Goal: Feedback & Contribution: Contribute content

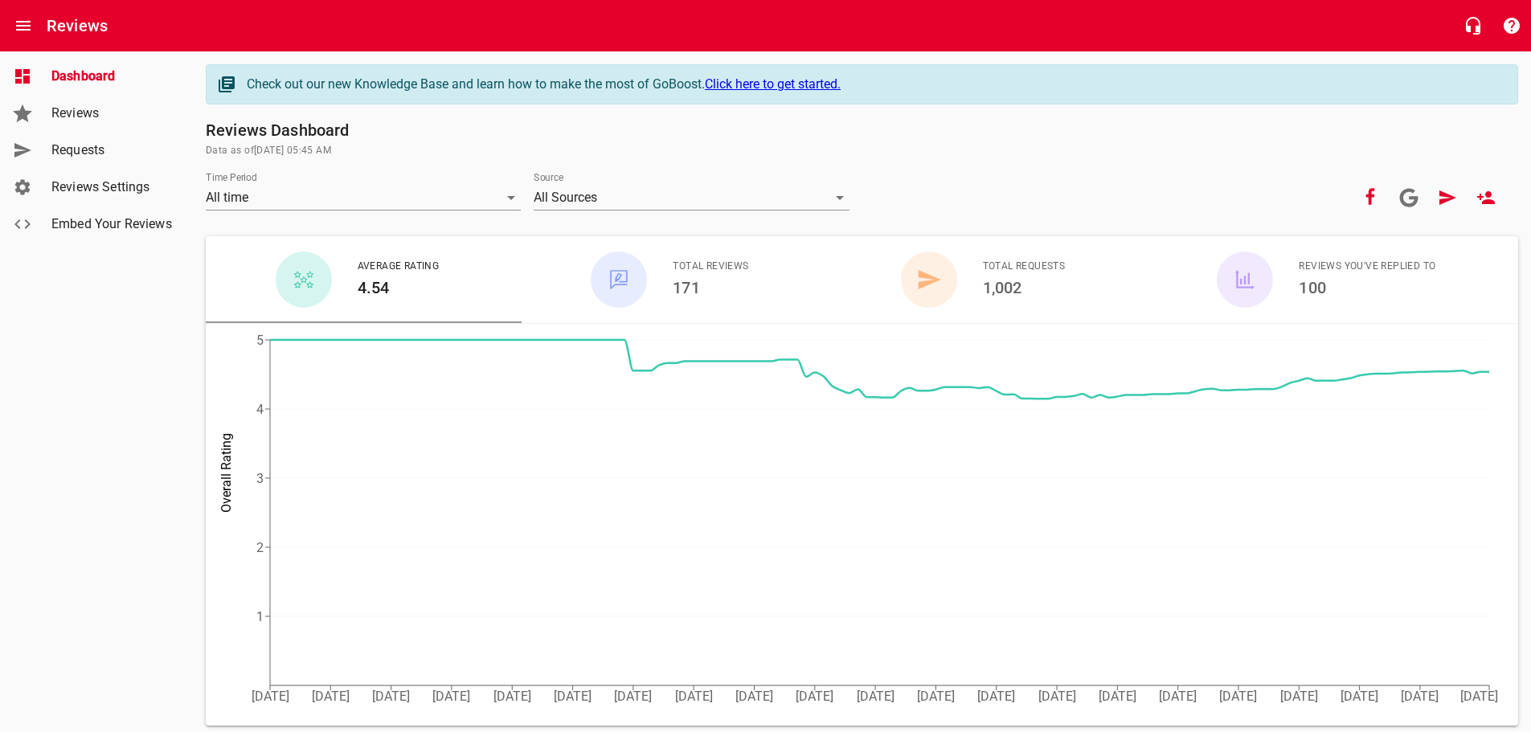
click at [80, 150] on span "Requests" at bounding box center [112, 150] width 122 height 19
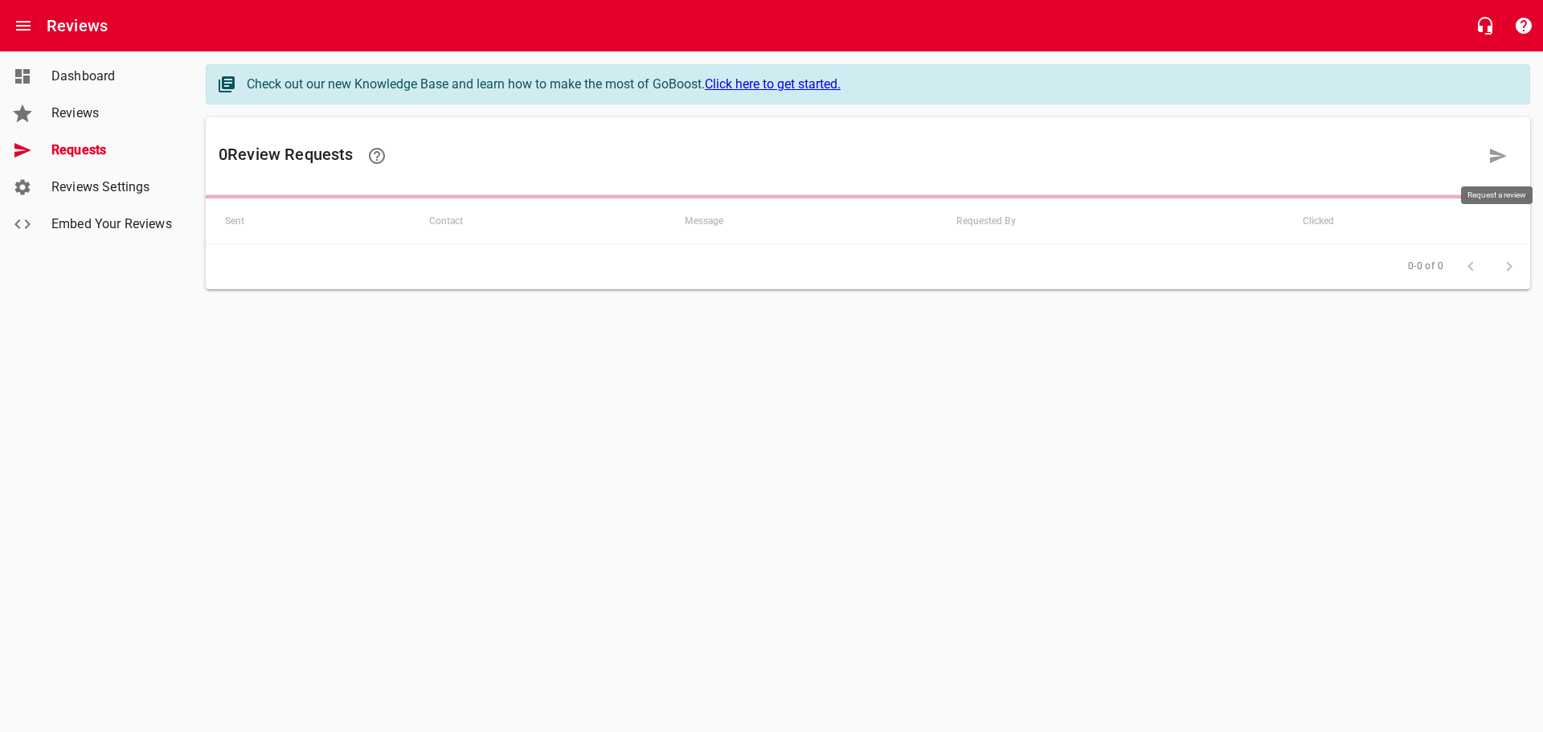
click at [1496, 154] on icon at bounding box center [1498, 156] width 17 height 14
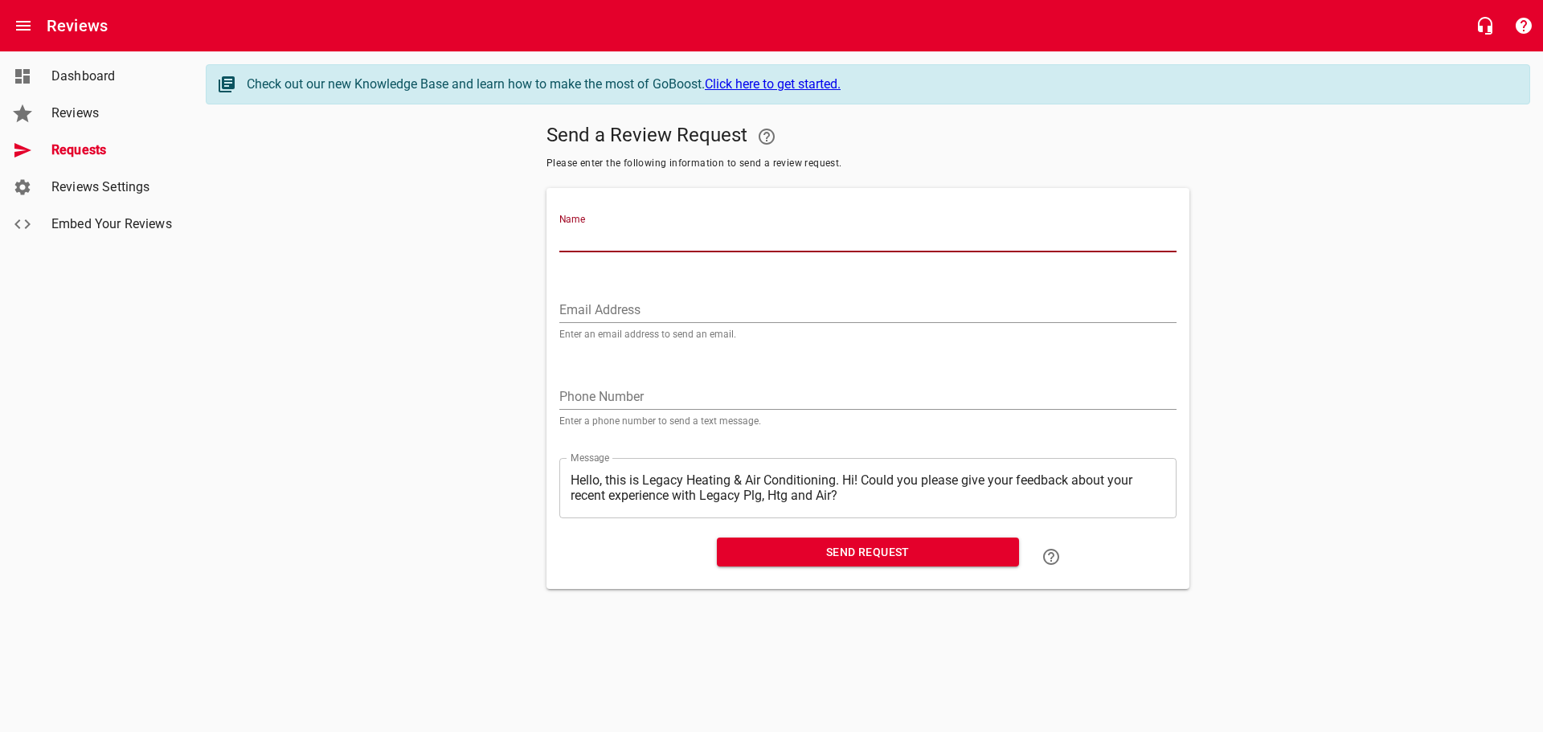
click at [587, 235] on input "Name" at bounding box center [867, 240] width 617 height 26
click at [633, 233] on input "[PERSON_NAME]" at bounding box center [867, 240] width 617 height 26
type input "[PERSON_NAME]"
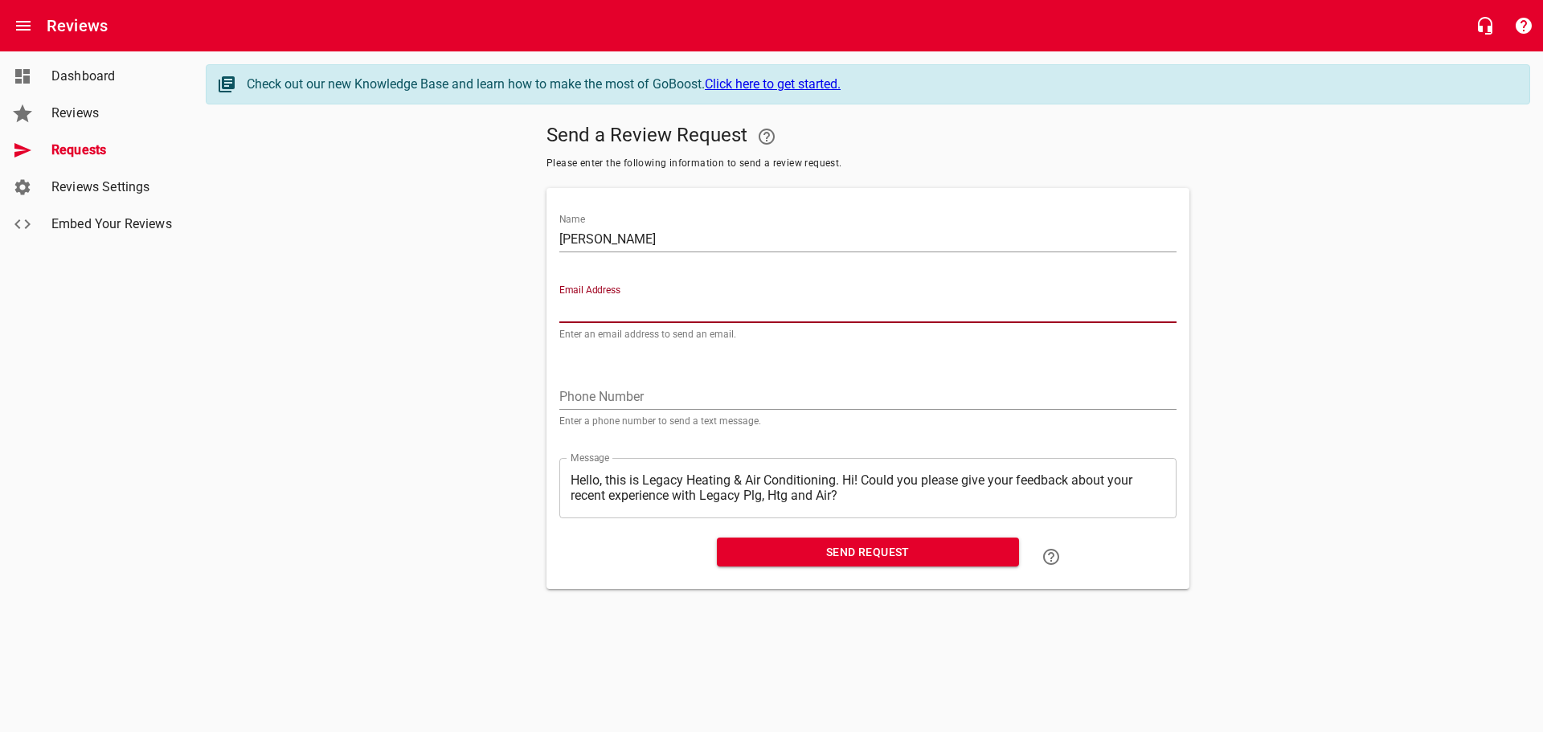
paste input "[EMAIL_ADDRESS][DOMAIN_NAME]"
type input "[EMAIL_ADDRESS][DOMAIN_NAME]"
click at [844, 474] on textarea "Hello, this is Legacy Heating & Air Conditioning. Hi! Could you please give you…" at bounding box center [868, 488] width 595 height 31
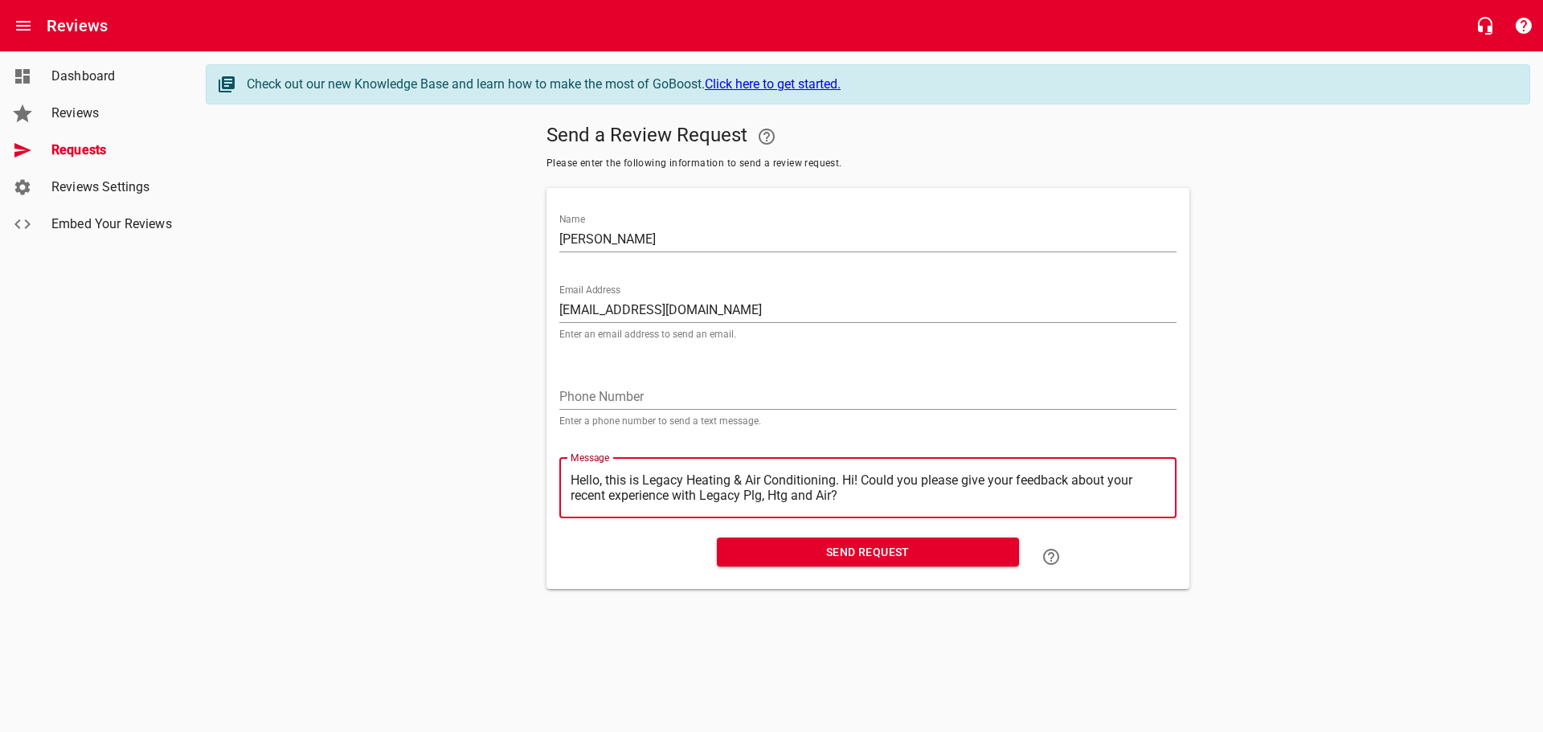
type textarea "Hello, this is Legacy Heating & Air Conditioning.Hi! Could you please give your…"
type textarea "Hello, this is Legacy Heating & Air ConditioningHi! Could you please give your …"
type textarea "Hello, this is Legacy Heating & Air ConditioninHi! Could you please give your f…"
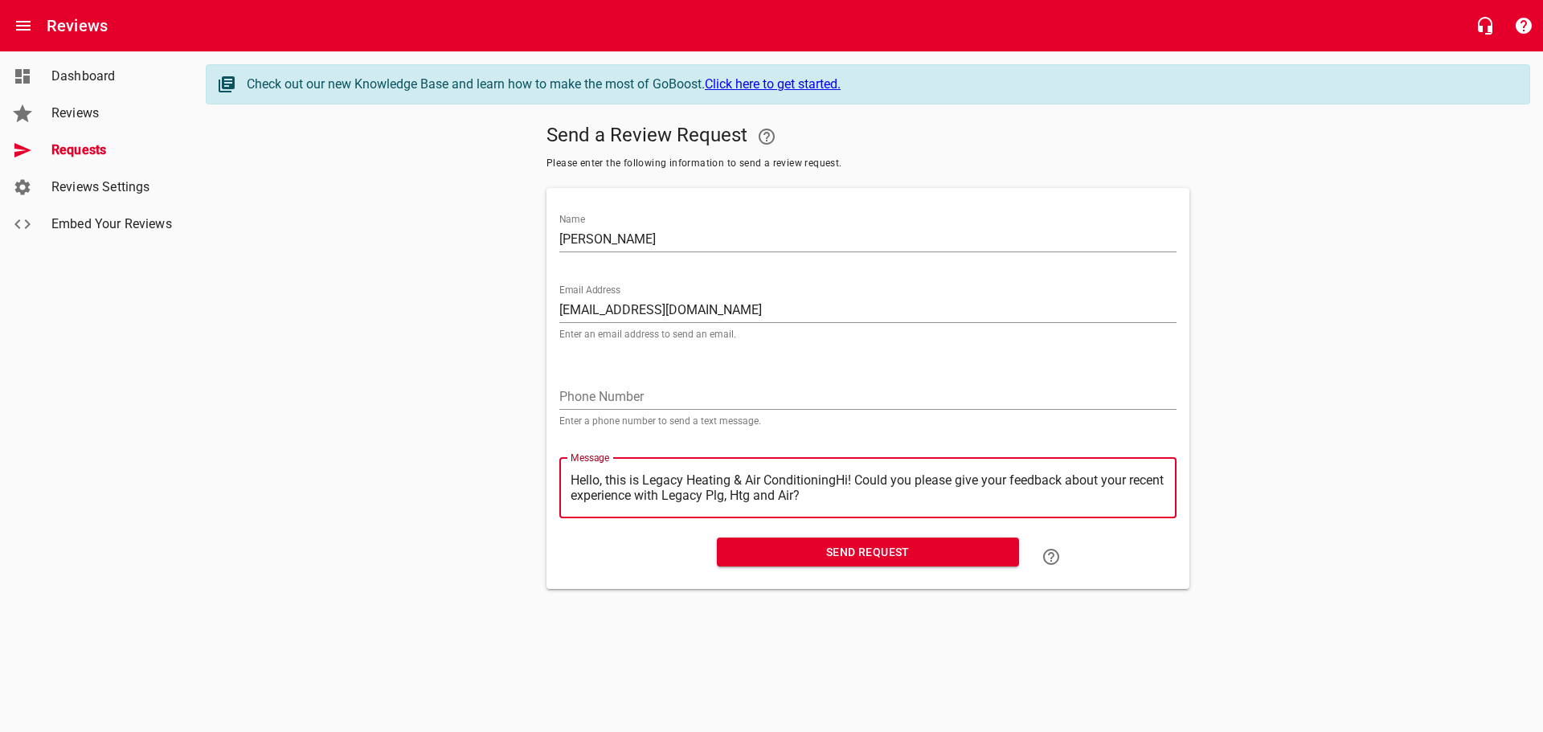
type textarea "Hello, this is Legacy Heating & Air ConditioninHi! Could you please give your f…"
type textarea "Hello, this is Legacy Heating & Air ConditioniHi! Could you please give your fe…"
type textarea "Hello, this is Legacy Heating & Air ConditionHi! Could you please give your fee…"
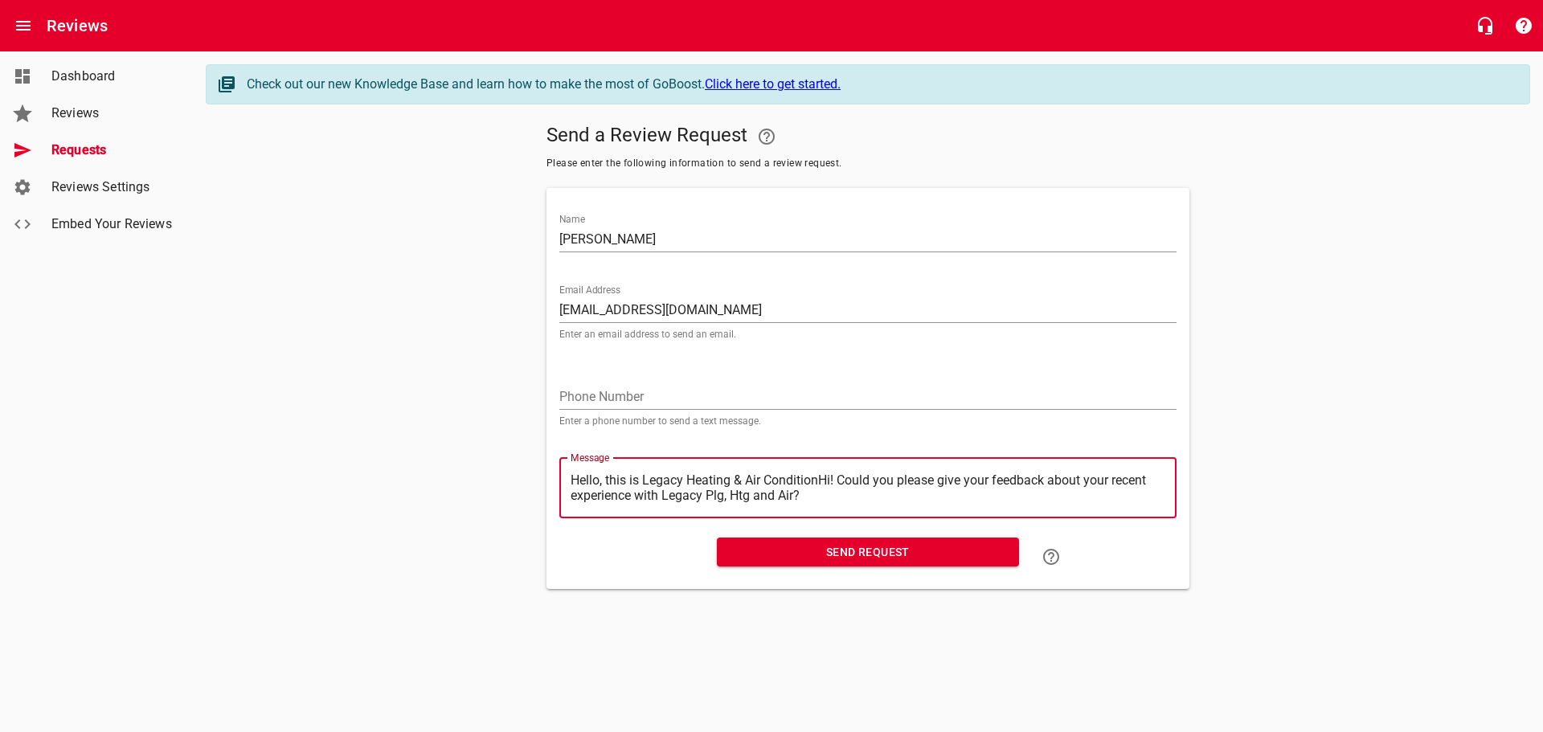
type textarea "Hello, this is Legacy Heating & Air ConditioHi! Could you please give your feed…"
type textarea "Hello, this is Legacy Heating & Air ConditiHi! Could you please give your feedb…"
type textarea "Hello, this is Legacy Heating & Air ConditHi! Could you please give your feedba…"
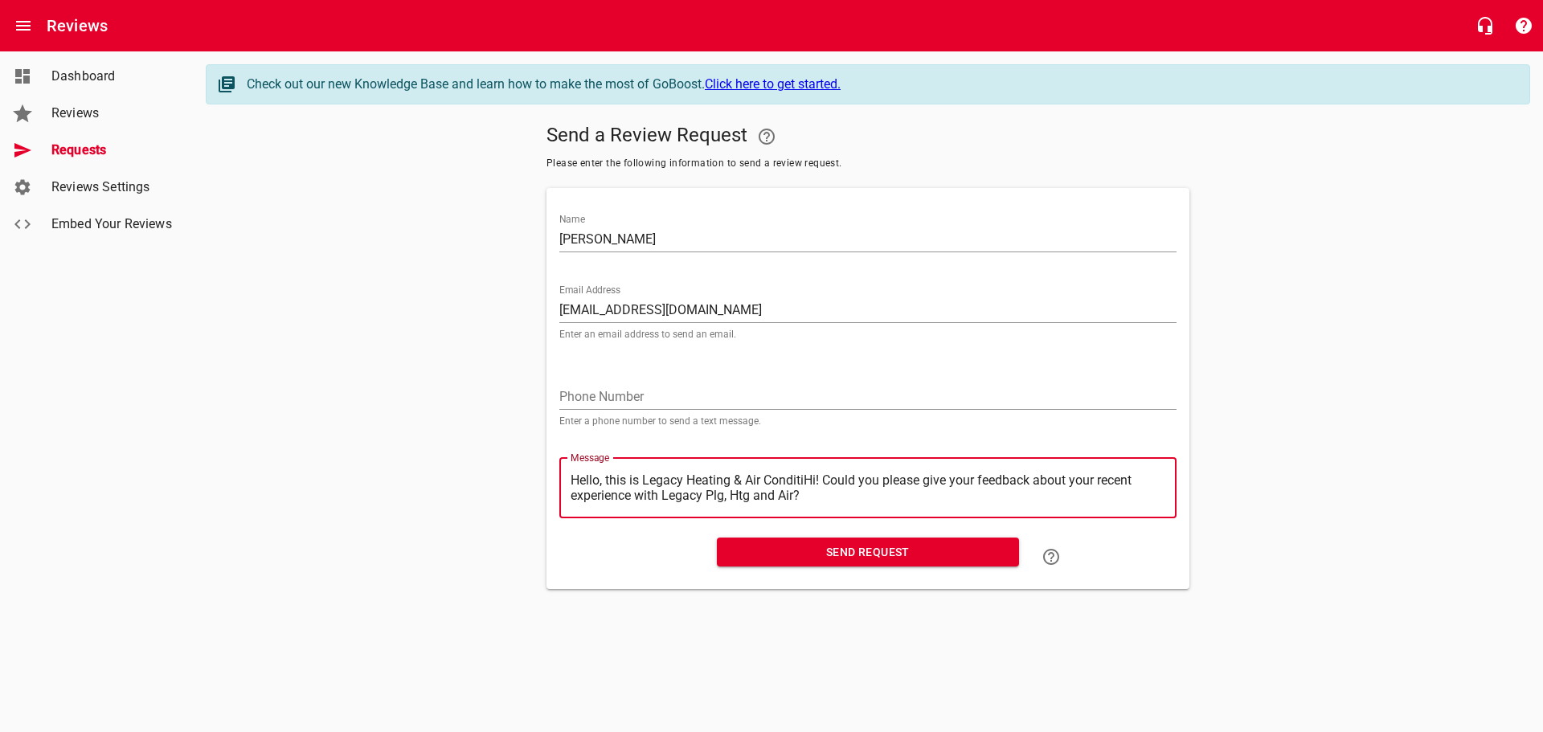
type textarea "Hello, this is Legacy Heating & Air ConditHi! Could you please give your feedba…"
type textarea "Hello, this is Legacy Heating & Air CondiHi! Could you please give your feedbac…"
type textarea "Hello, this is Legacy Heating & Air CondHi! Could you please give your feedback…"
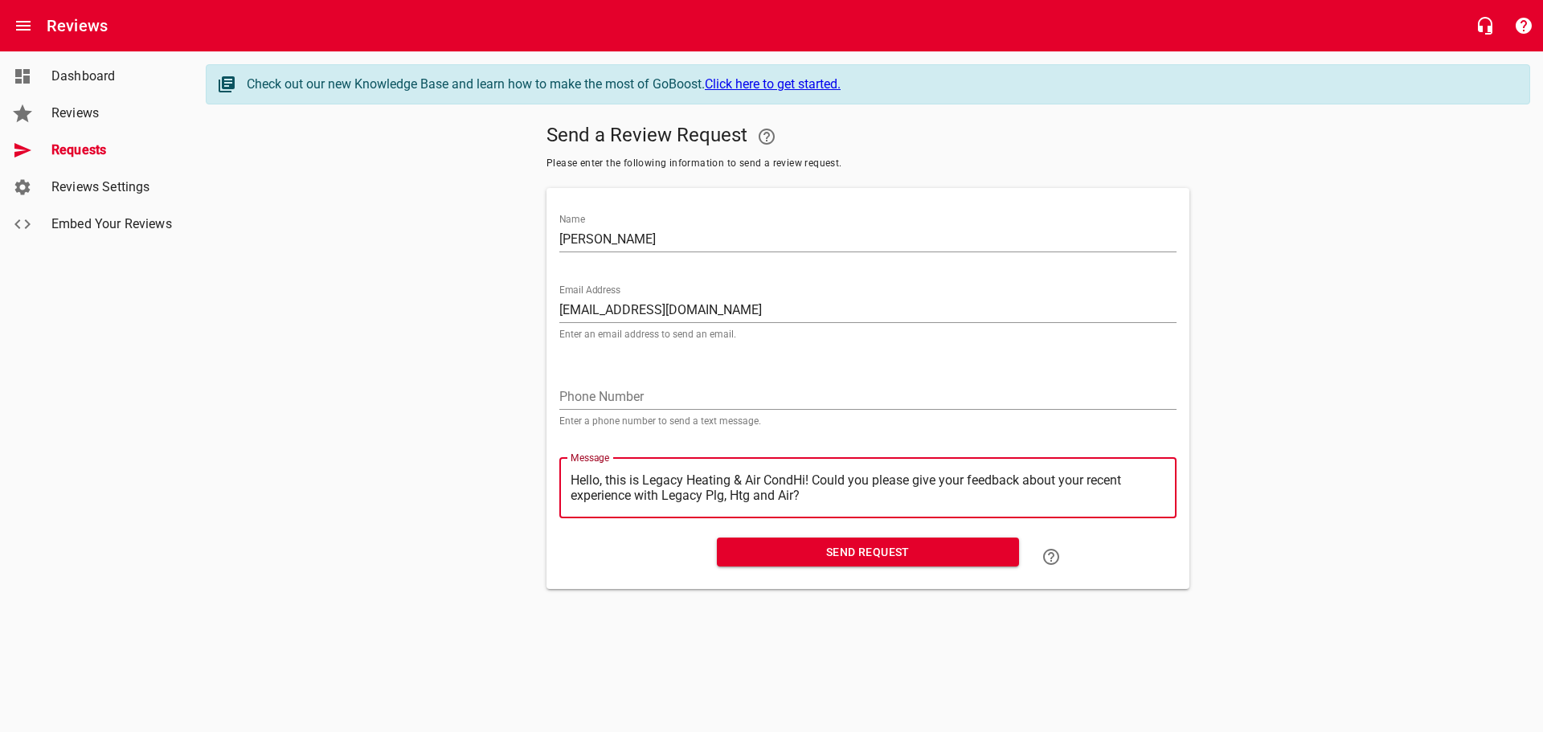
type textarea "Hello, this is Legacy Heating & Air ConHi! Could you please give your feedback …"
type textarea "Hello, this is Legacy Heating & Air CoHi! Could you please give your feedback a…"
type textarea "Hello, this is Legacy Heating & Air CHi! Could you please give your feedback ab…"
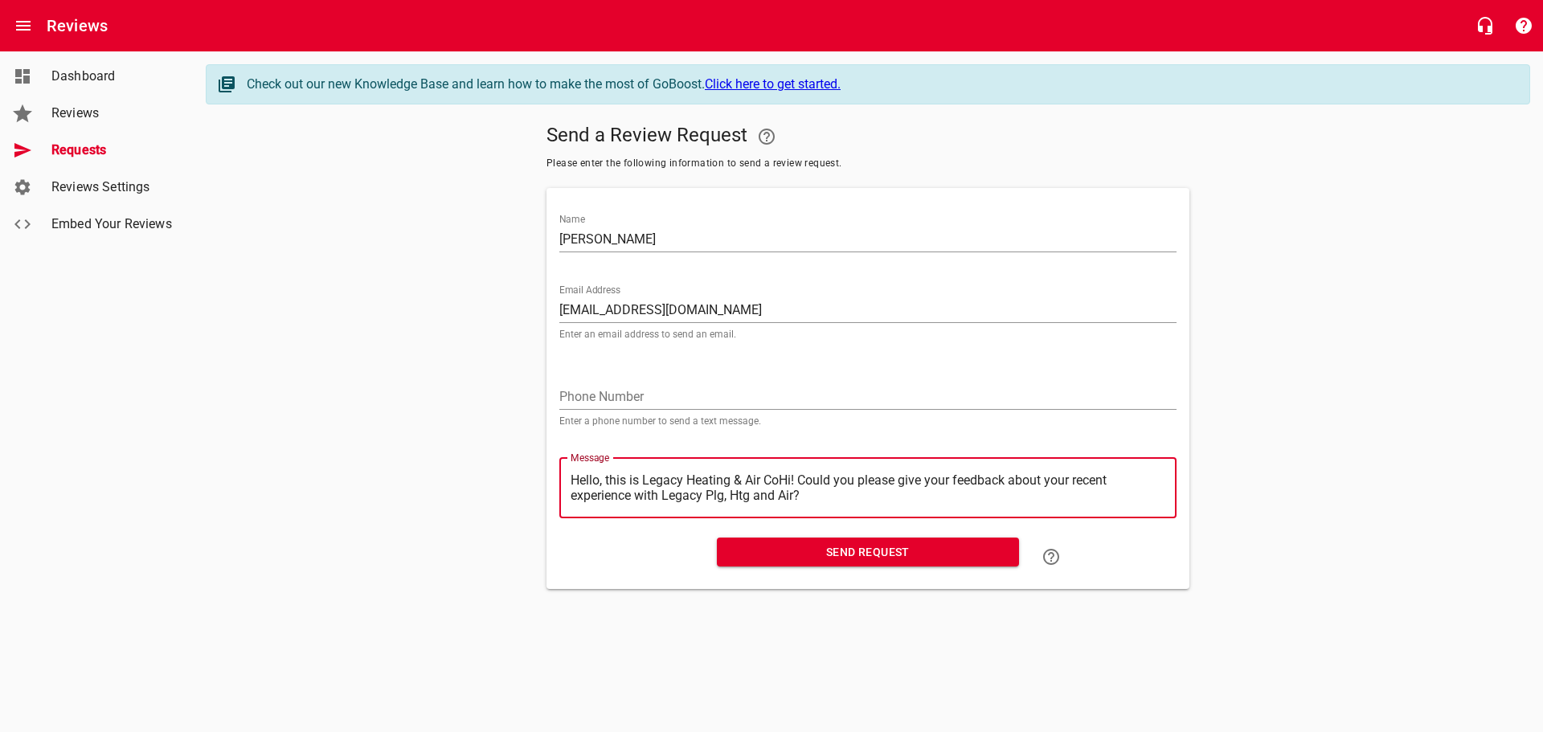
type textarea "Hello, this is Legacy Heating & Air CHi! Could you please give your feedback ab…"
type textarea "Hello, this is Legacy Heating & Air Hi! Could you please give your feedback abo…"
type textarea "Hello, this is Legacy Heating & AirHi! Could you please give your feedback abou…"
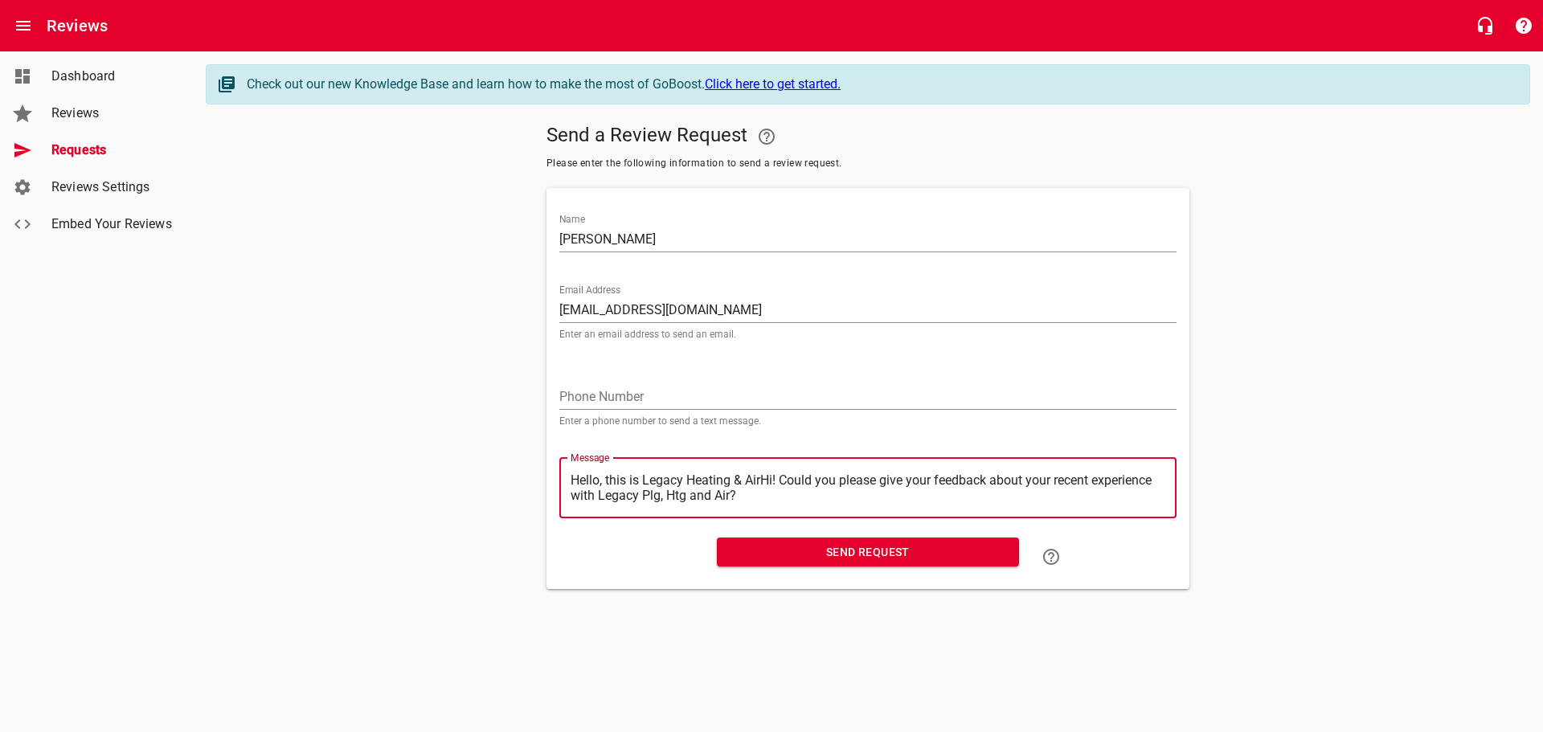
type textarea "Hello, this is Legacy Heating & AiHi! Could you please give your feedback about…"
type textarea "Hello, this is Legacy Heating & AHi! Could you please give your feedback about …"
type textarea "Hello, this is Legacy Heating & Hi! Could you please give your feedback about y…"
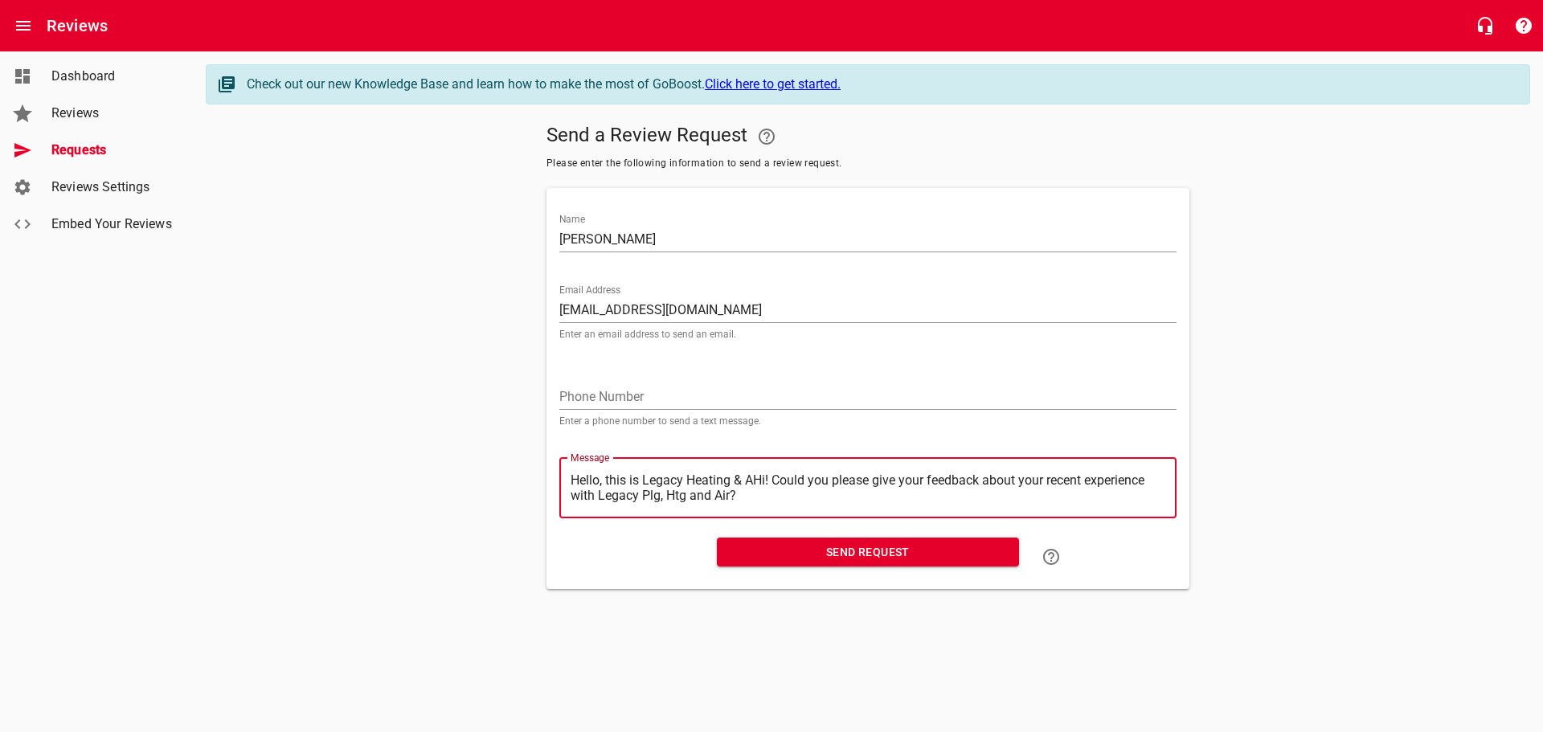
type textarea "Hello, this is Legacy Heating & Hi! Could you please give your feedback about y…"
type textarea "Hello, this is Legacy Heating &Hi! Could you please give your feedback about yo…"
type textarea "Hello, this is Legacy Heating Hi! Could you please give your feedback about you…"
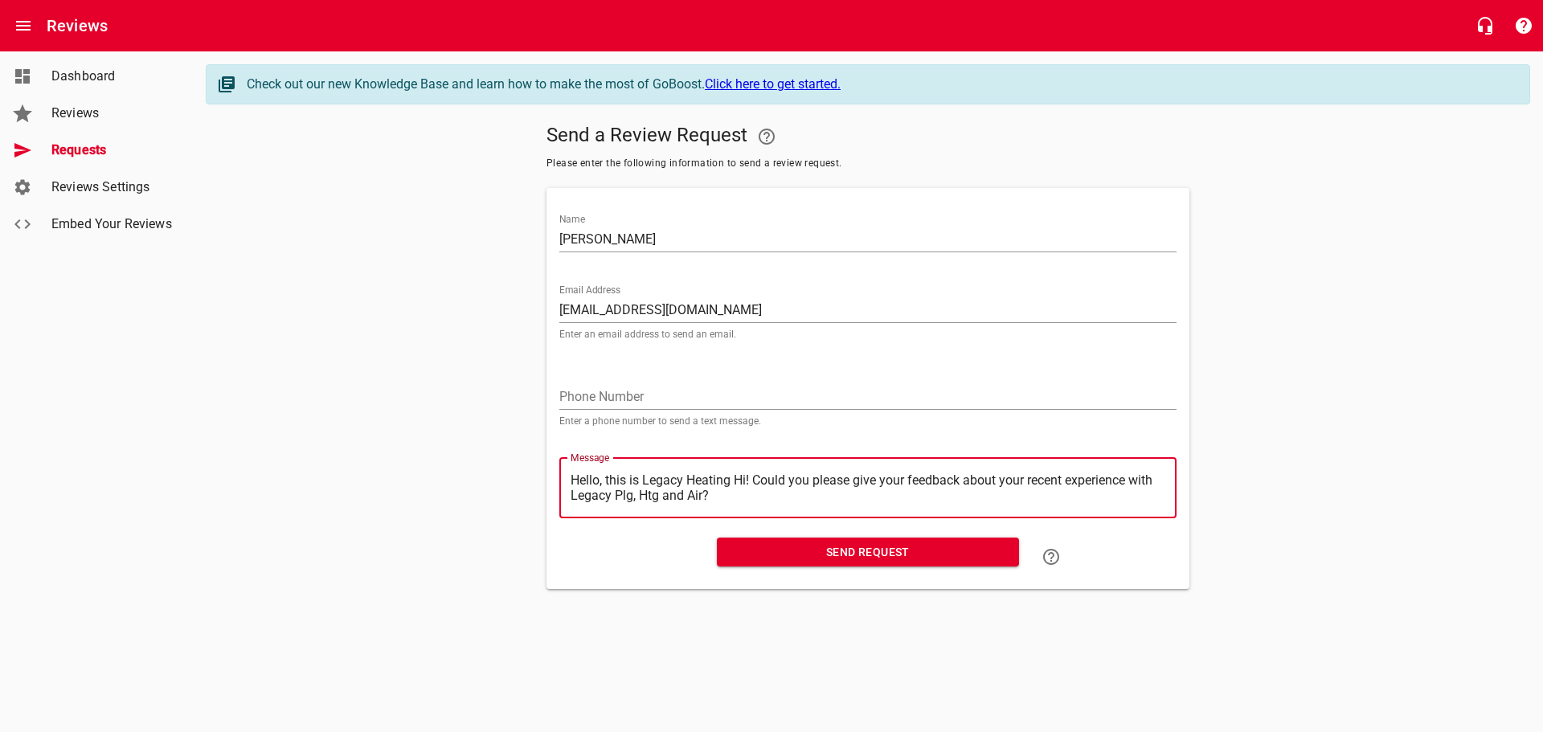
type textarea "Hello, this is Legacy HeatingHi! Could you please give your feedback about your…"
type textarea "Hello, this is Legacy HeatinHi! Could you please give your feedback about your …"
type textarea "Hello, this is Legacy HeatiHi! Could you please give your feedback about your r…"
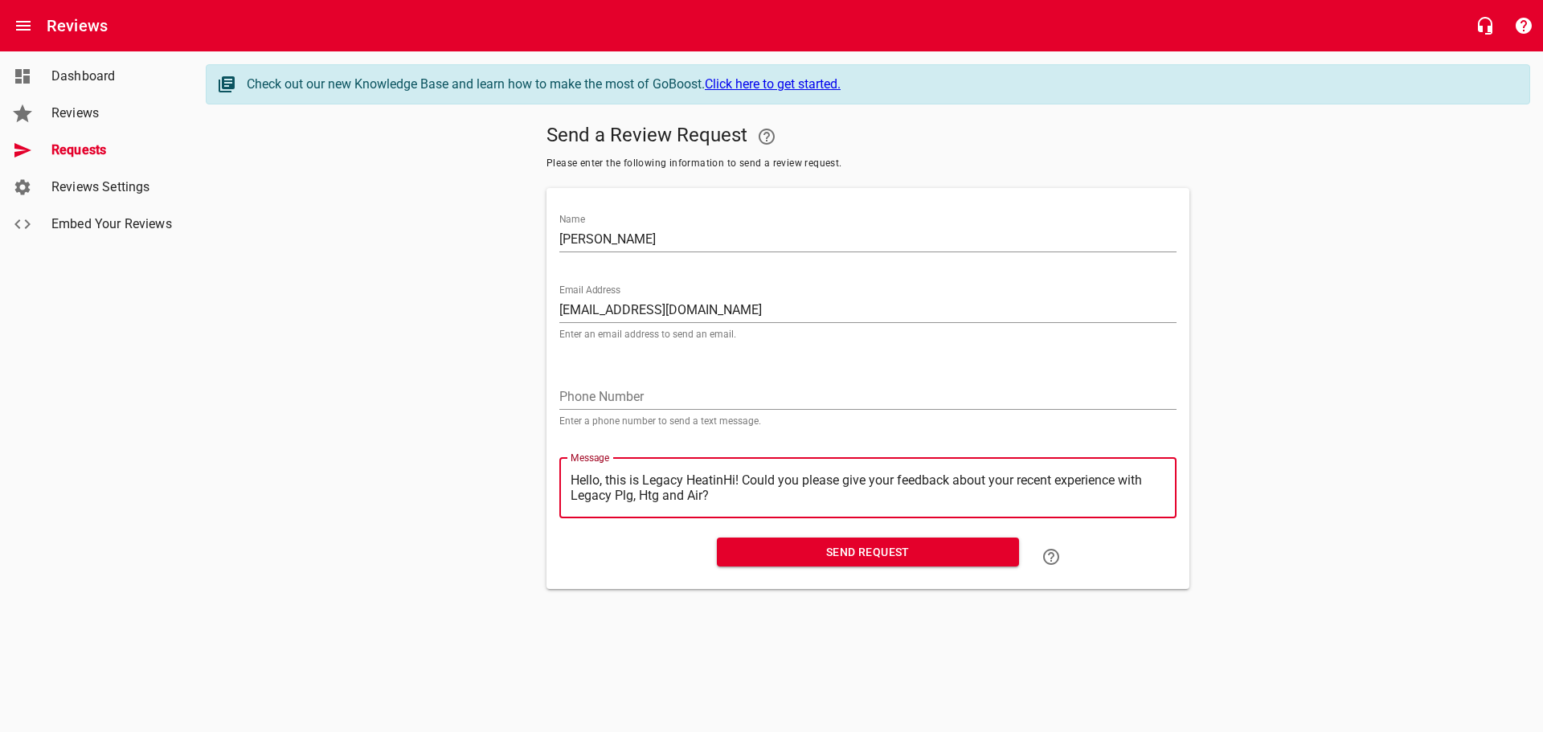
type textarea "Hello, this is Legacy HeatiHi! Could you please give your feedback about your r…"
type textarea "Hello, this is Legacy HeatHi! Could you please give your feedback about your re…"
type textarea "Hello, this is Legacy HeaHi! Could you please give your feedback about your rec…"
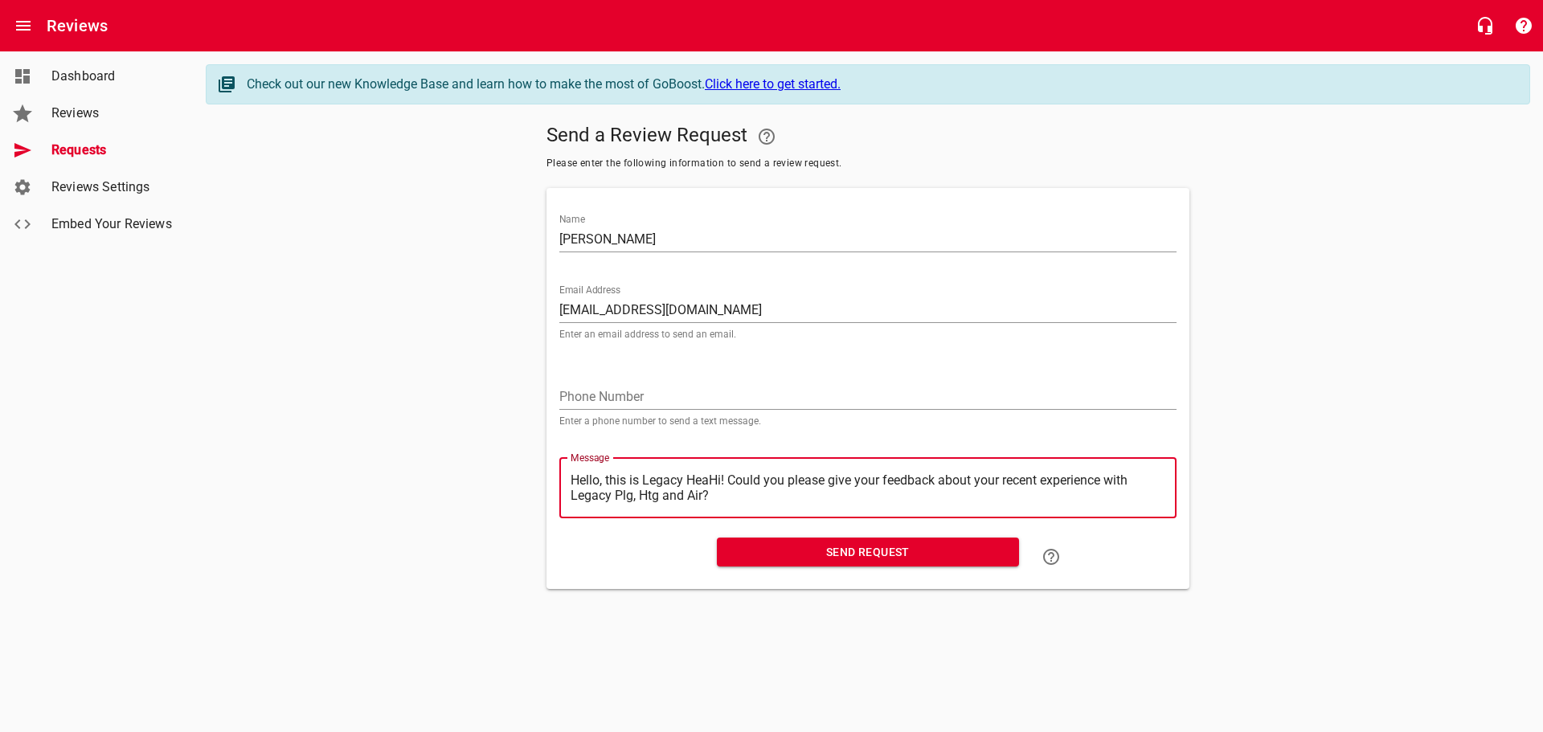
type textarea "Hello, this is Legacy HeHi! Could you please give your feedback about your rece…"
type textarea "Hello, this is Legacy HHi! Could you please give your feedback about your recen…"
type textarea "Hello, this is Legacy Hi! Could you please give your feedback about your recent…"
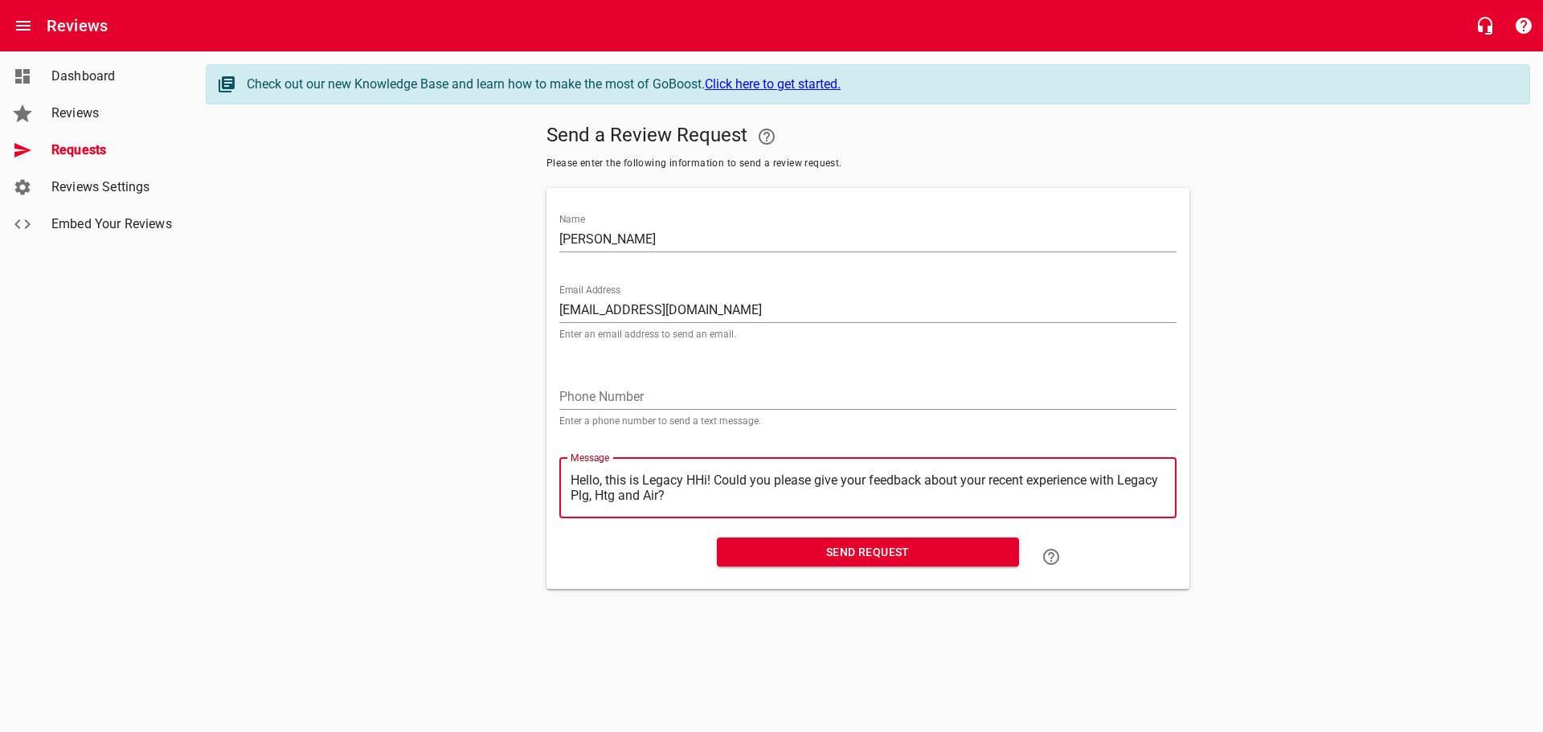
type textarea "Hello, this is Legacy Hi! Could you please give your feedback about your recent…"
type textarea "Hello, this is LegacyHi! Could you please give your feedback about your recent …"
type textarea "Hello, this is LegacHi! Could you please give your feedback about your recent e…"
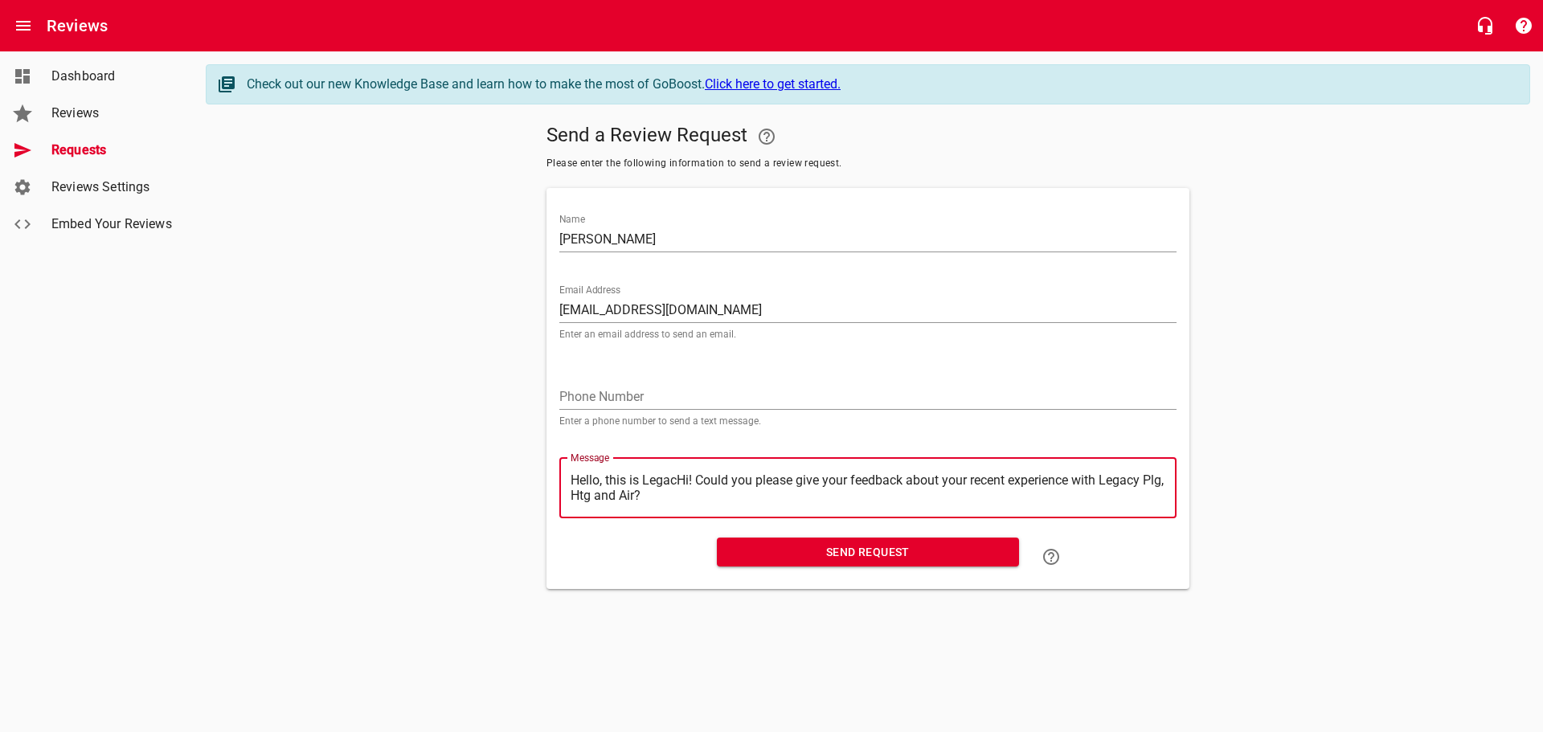
type textarea "Hello, this is LegaHi! Could you please give your feedback about your recent ex…"
type textarea "Hello, this is LegHi! Could you please give your feedback about your recent exp…"
type textarea "Hello, this is LeHi! Could you please give your feedback about your recent expe…"
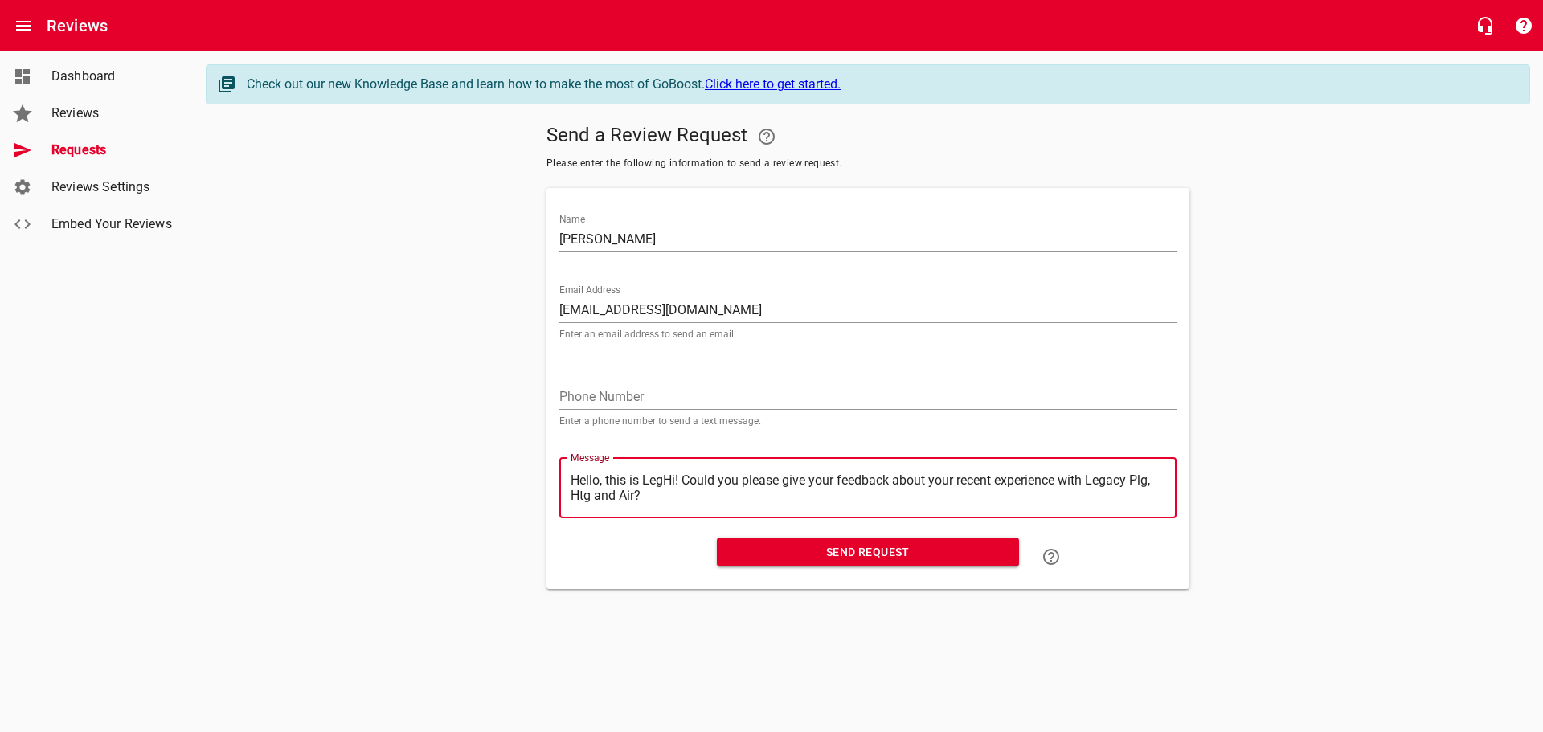
type textarea "Hello, this is LeHi! Could you please give your feedback about your recent expe…"
type textarea "Hello, this is LHi! Could you please give your feedback about your recent exper…"
type textarea "Hello, this is Hi! Could you please give your feedback about your recent experi…"
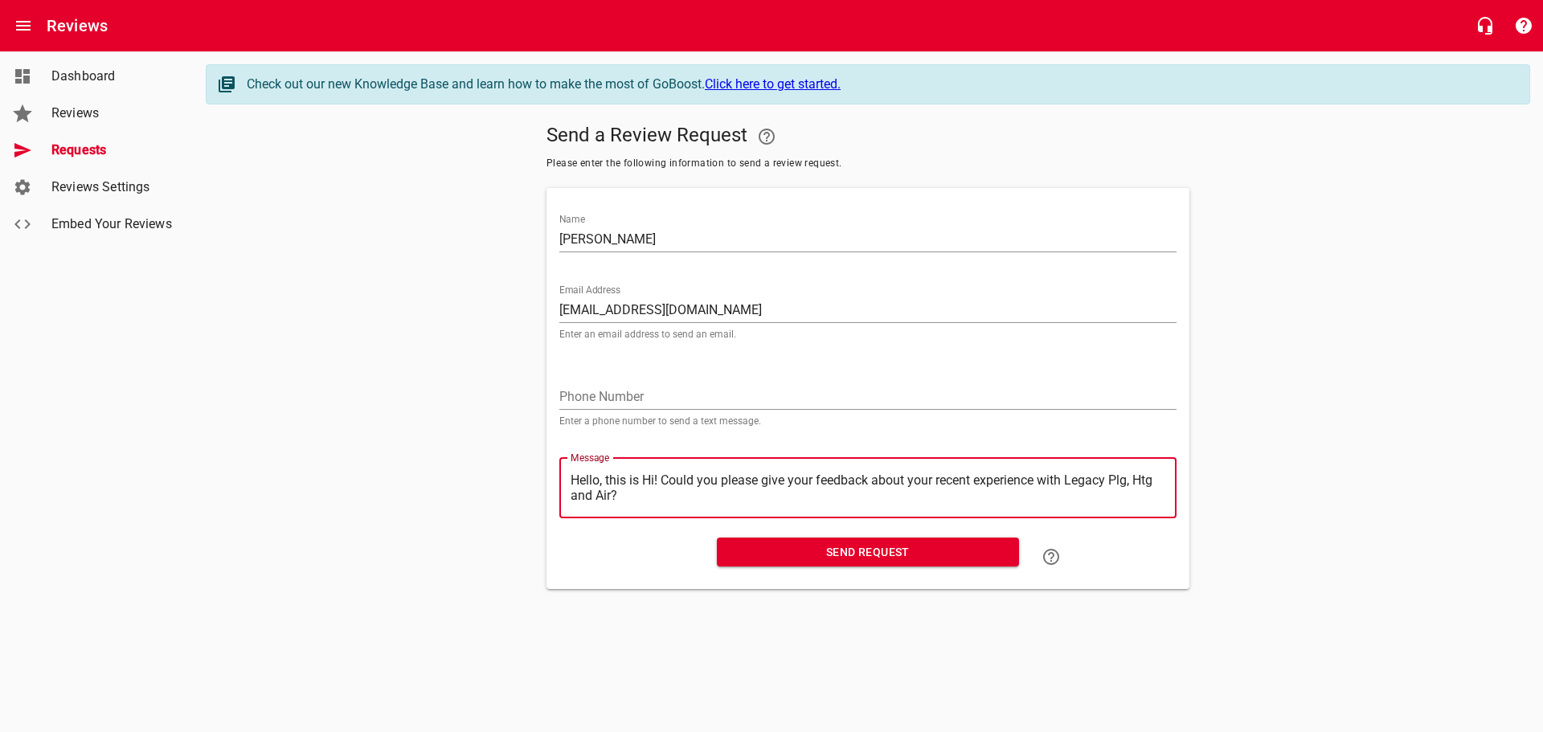
type textarea "Hello, this isHi! Could you please give your feedback about your recent experie…"
type textarea "Hello, this iHi! Could you please give your feedback about your recent experien…"
type textarea "Hello, this Hi! Could you please give your feedback about your recent experienc…"
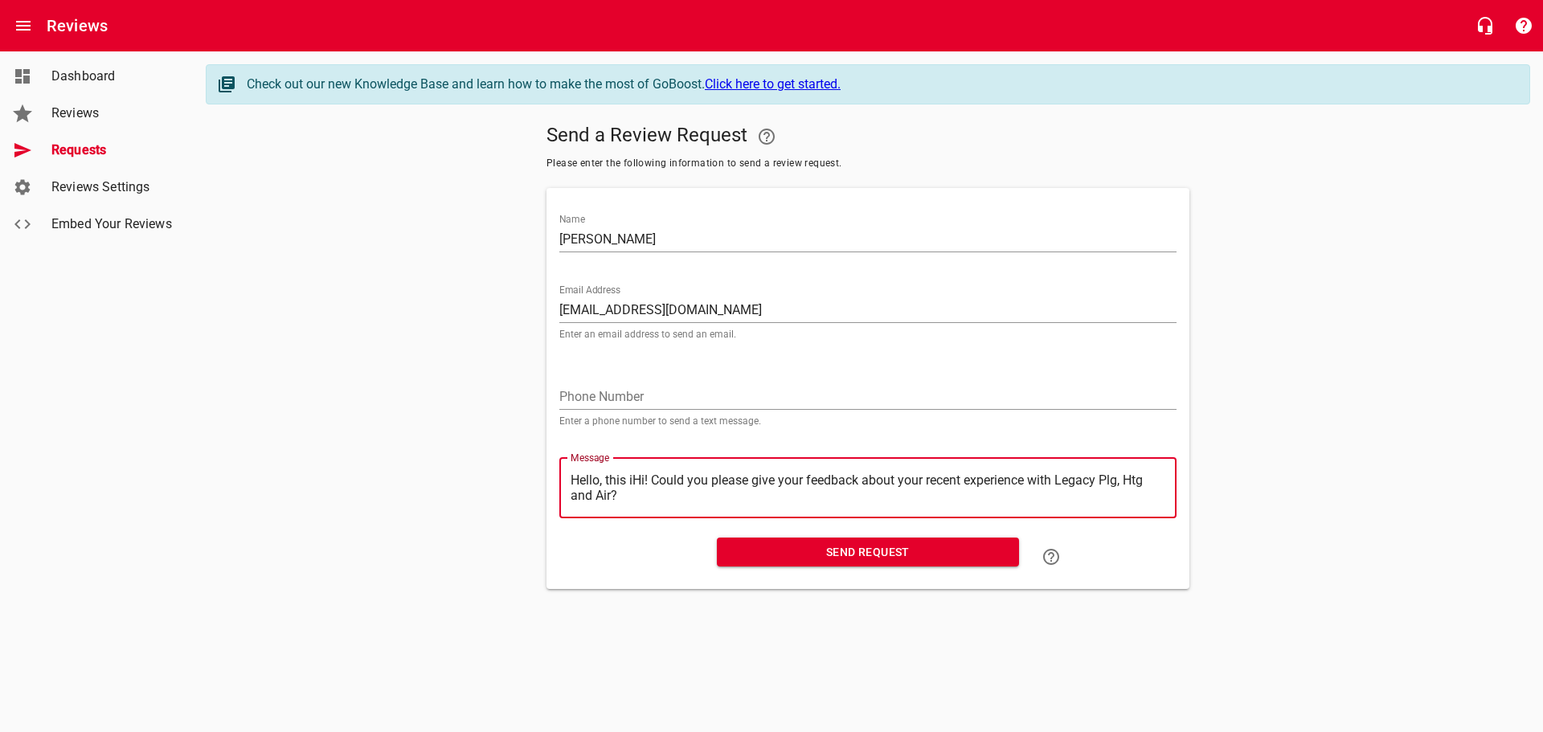
type textarea "Hello, this Hi! Could you please give your feedback about your recent experienc…"
type textarea "Hello, thisHi! Could you please give your feedback about your recent experience…"
type textarea "Hello, thiHi! Could you please give your feedback about your recent experience …"
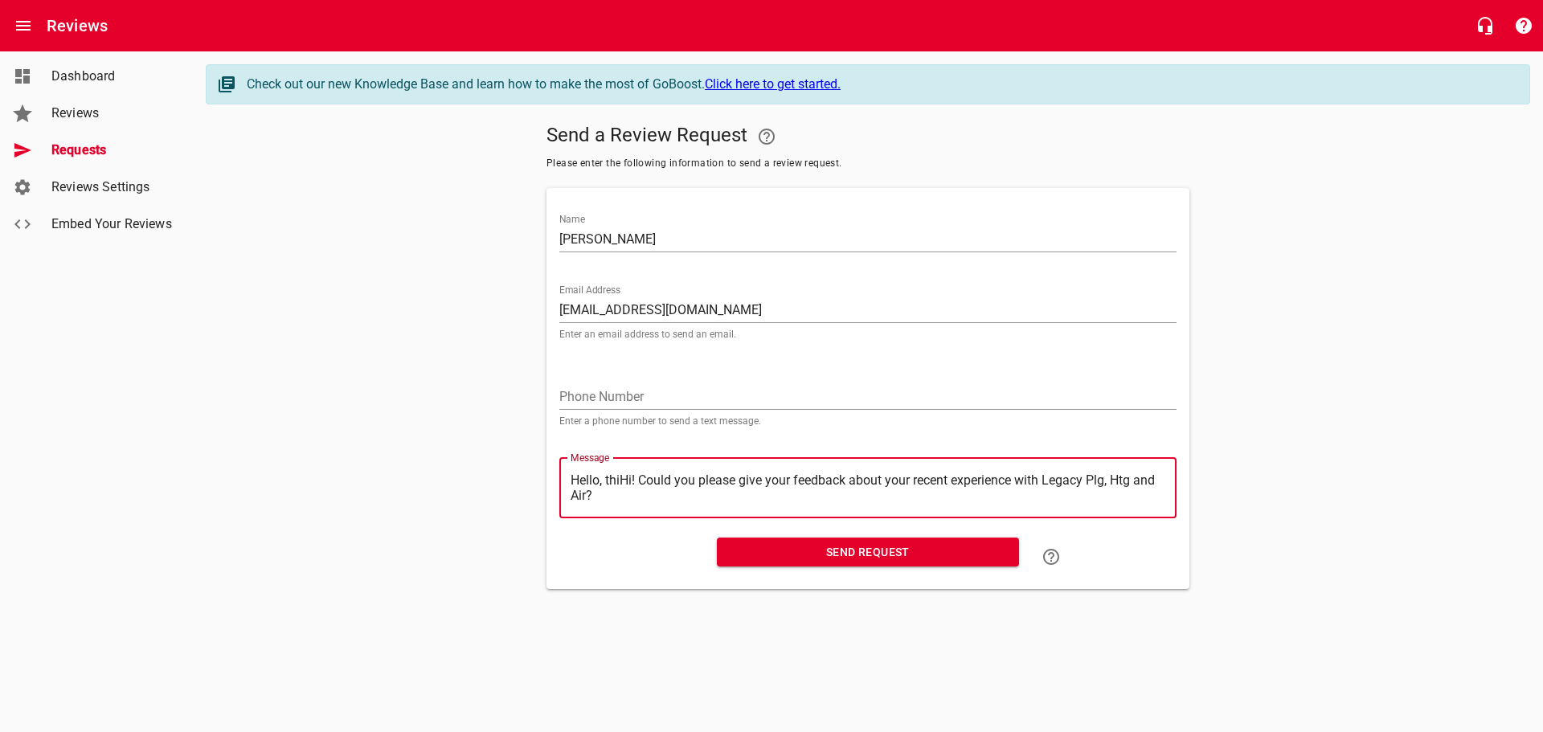
type textarea "Hello, thHi! Could you please give your feedback about your recent experience w…"
type textarea "Hello, tHi! Could you please give your feedback about your recent experience wi…"
type textarea "Hello, Hi! Could you please give your feedback about your recent experience wit…"
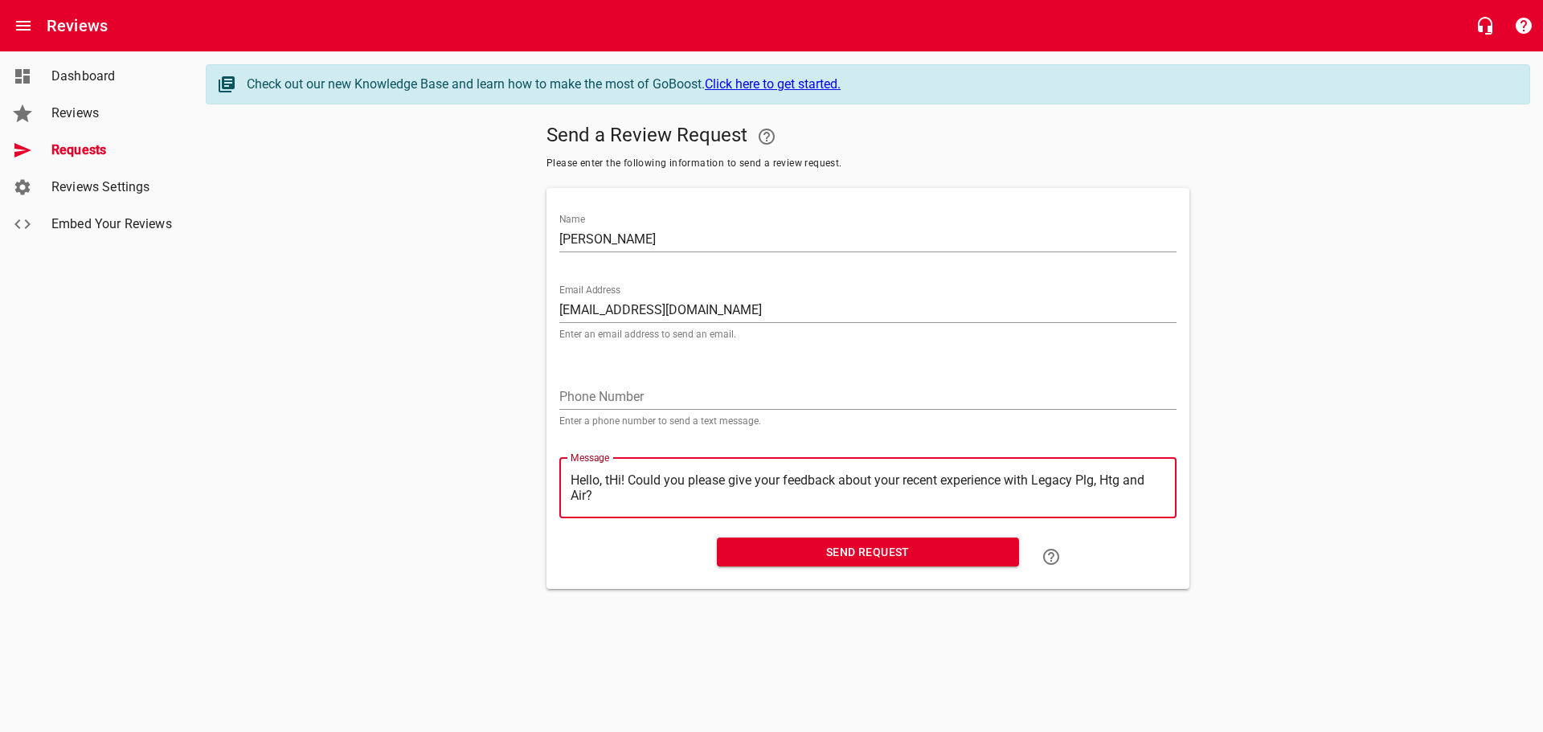
type textarea "Hello, Hi! Could you please give your feedback about your recent experience wit…"
type textarea "Hello,Hi! Could you please give your feedback about your recent experience with…"
type textarea "HelloHi! Could you please give your feedback about your recent experience with …"
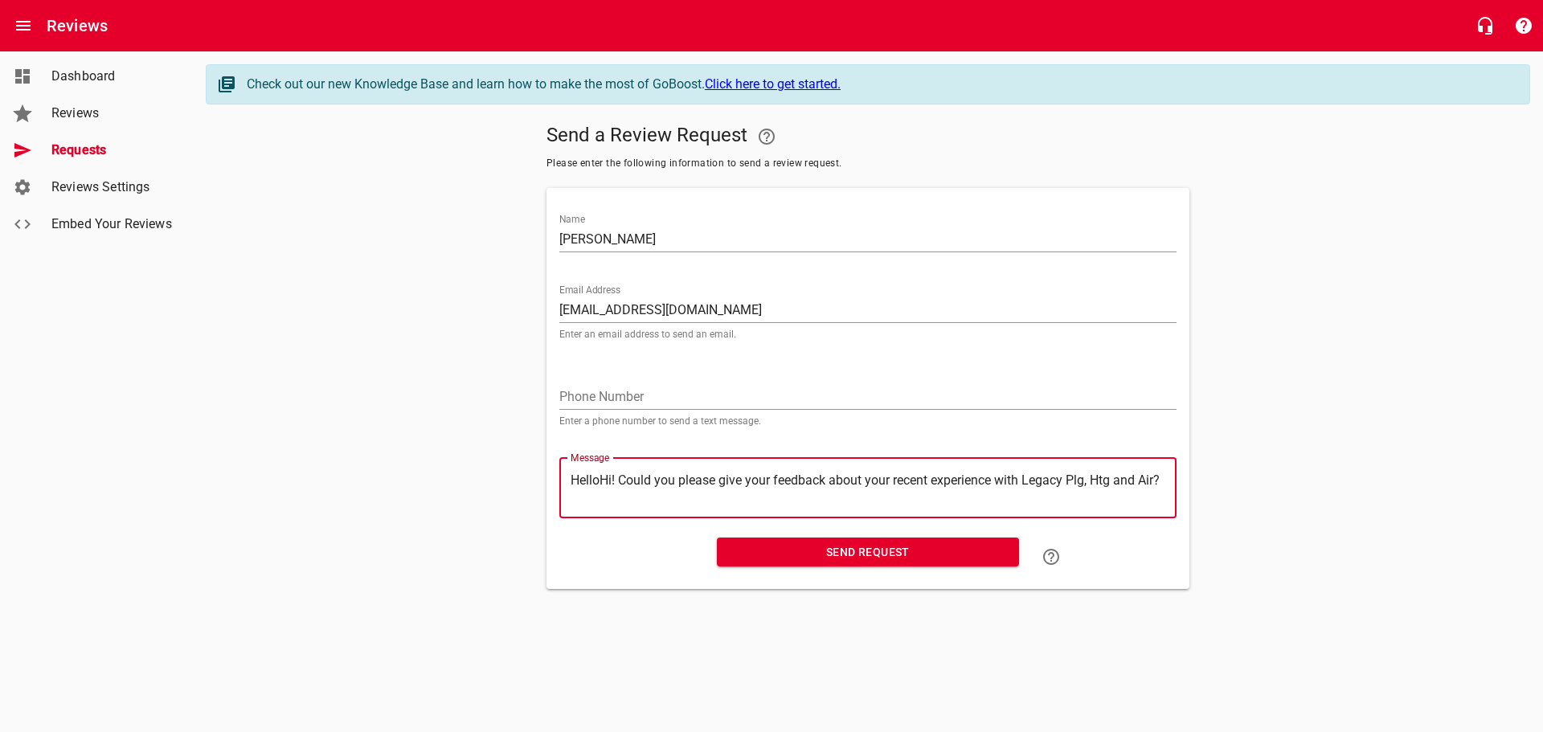
type textarea "HellHi! Could you please give your feedback about your recent experience with L…"
type textarea "HelHi! Could you please give your feedback about your recent experience with Le…"
type textarea "HeHi! Could you please give your feedback about your recent experience with Leg…"
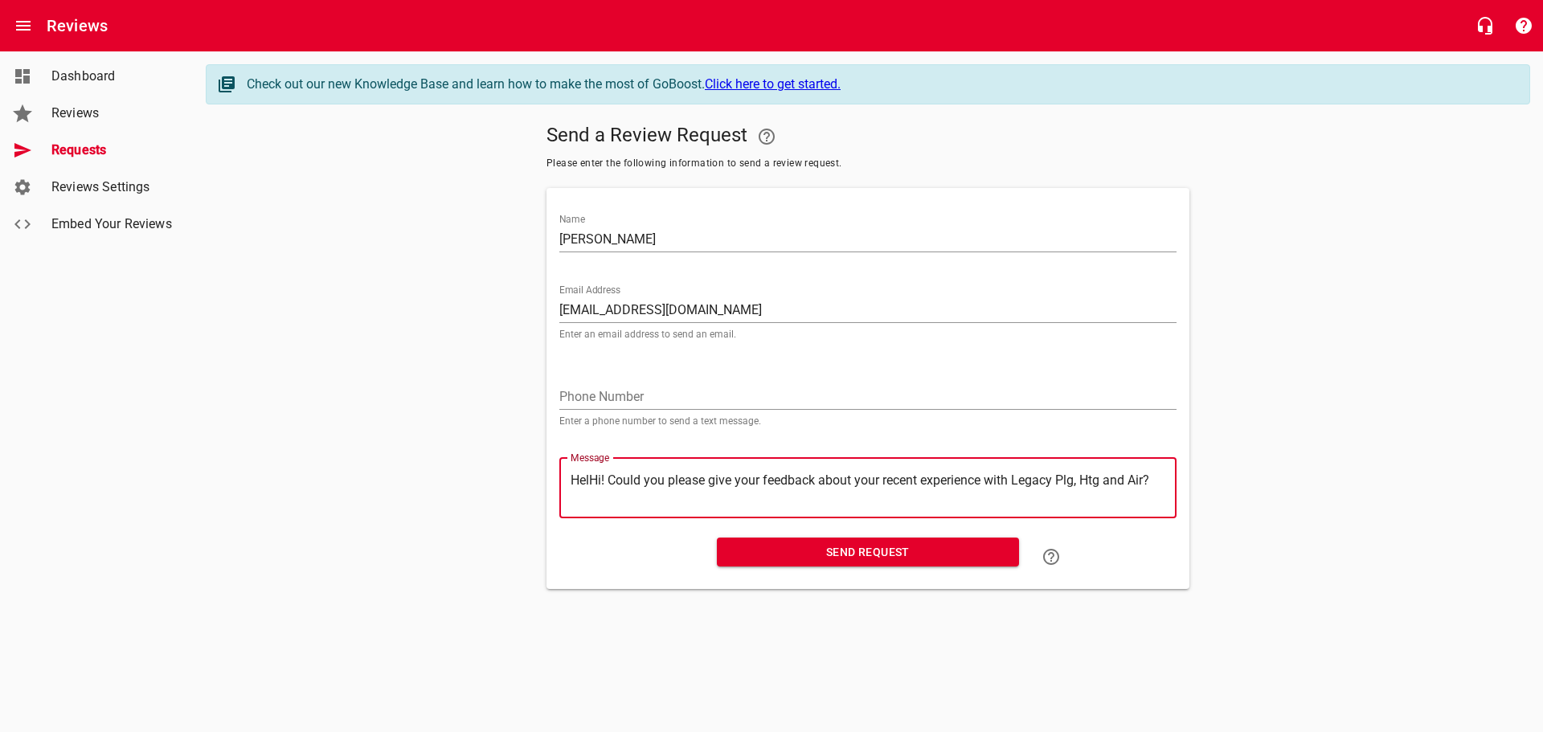
type textarea "HeHi! Could you please give your feedback about your recent experience with Leg…"
type textarea "HHi! Could you please give your feedback about your recent experience with Lega…"
type textarea "Hi! Could you please give your feedback about your recent experience with Legac…"
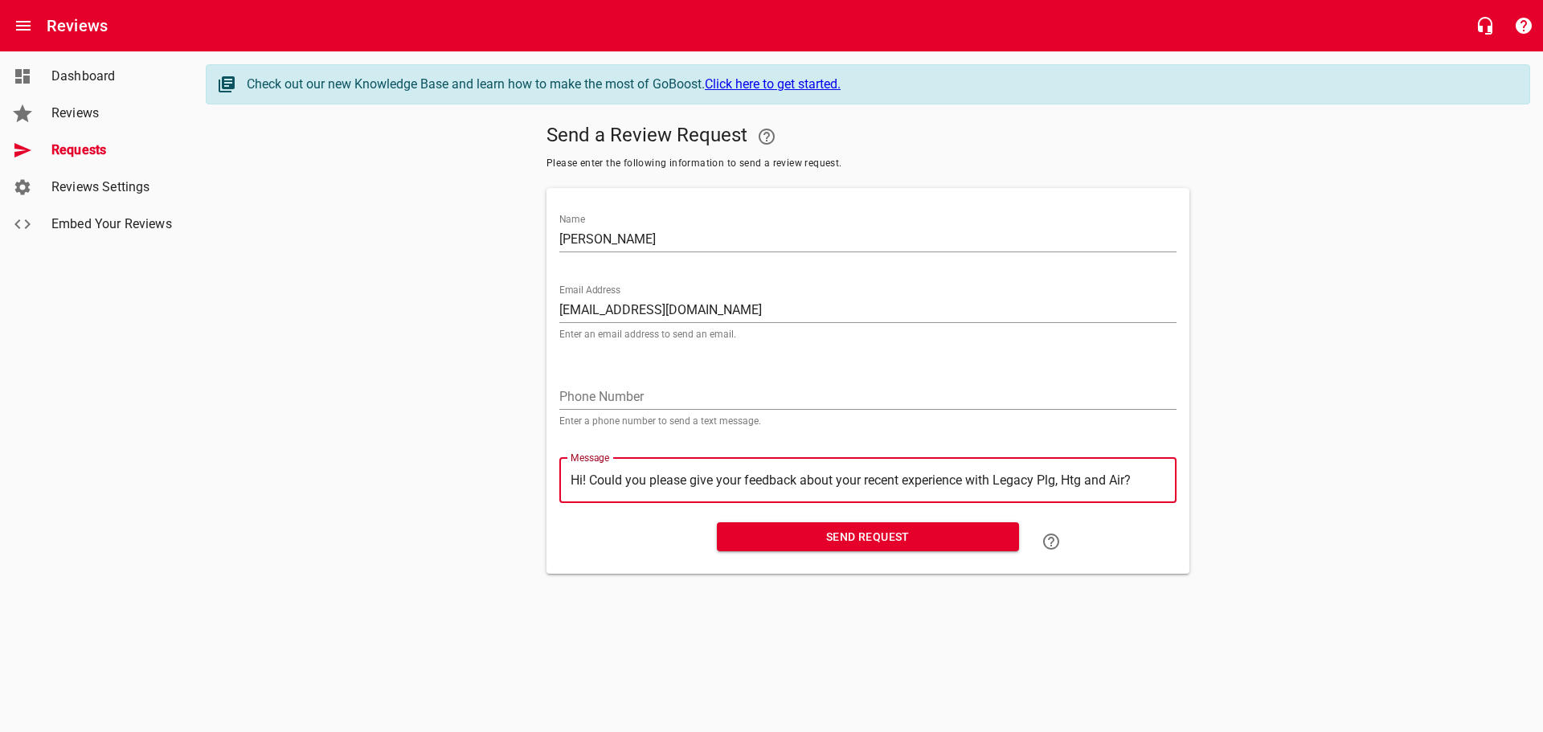
type textarea "Hi! Could you please give your feedback about your recent experience with Legac…"
click at [847, 530] on span "Send Request" at bounding box center [868, 537] width 276 height 20
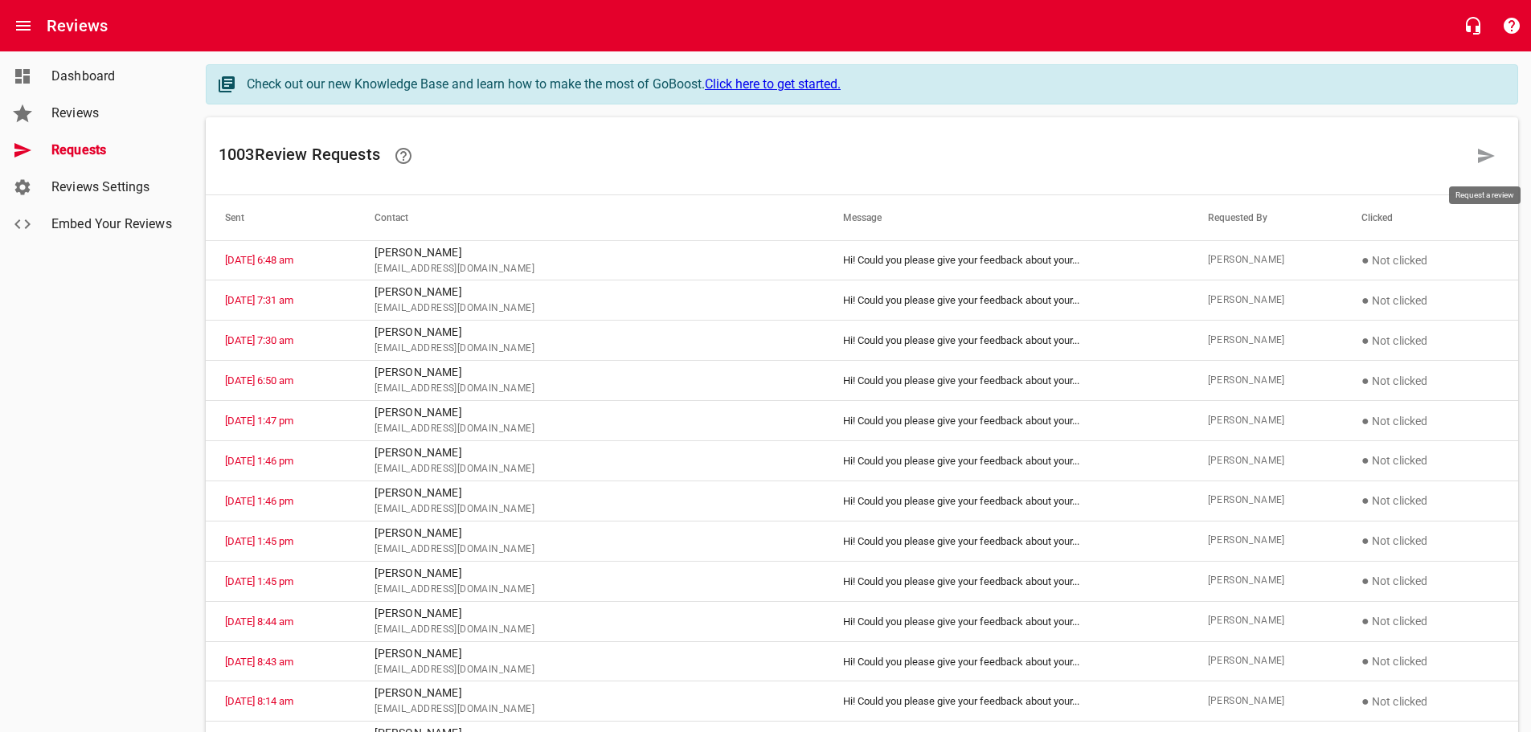
click at [1475, 155] on link at bounding box center [1486, 156] width 39 height 39
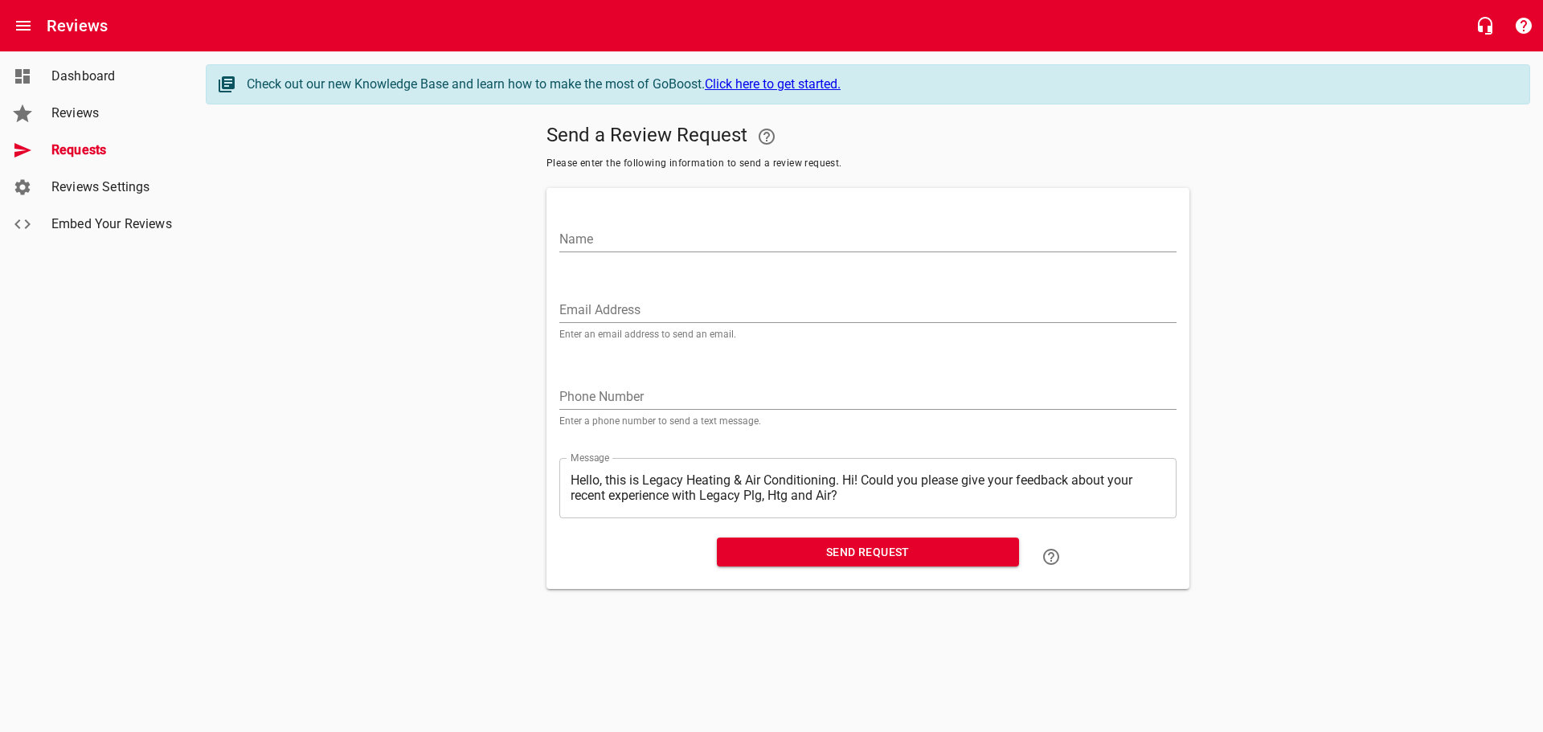
click at [595, 239] on input "Name" at bounding box center [867, 240] width 617 height 26
type input "[PERSON_NAME]"
paste input "[EMAIL_ADDRESS][DOMAIN_NAME]"
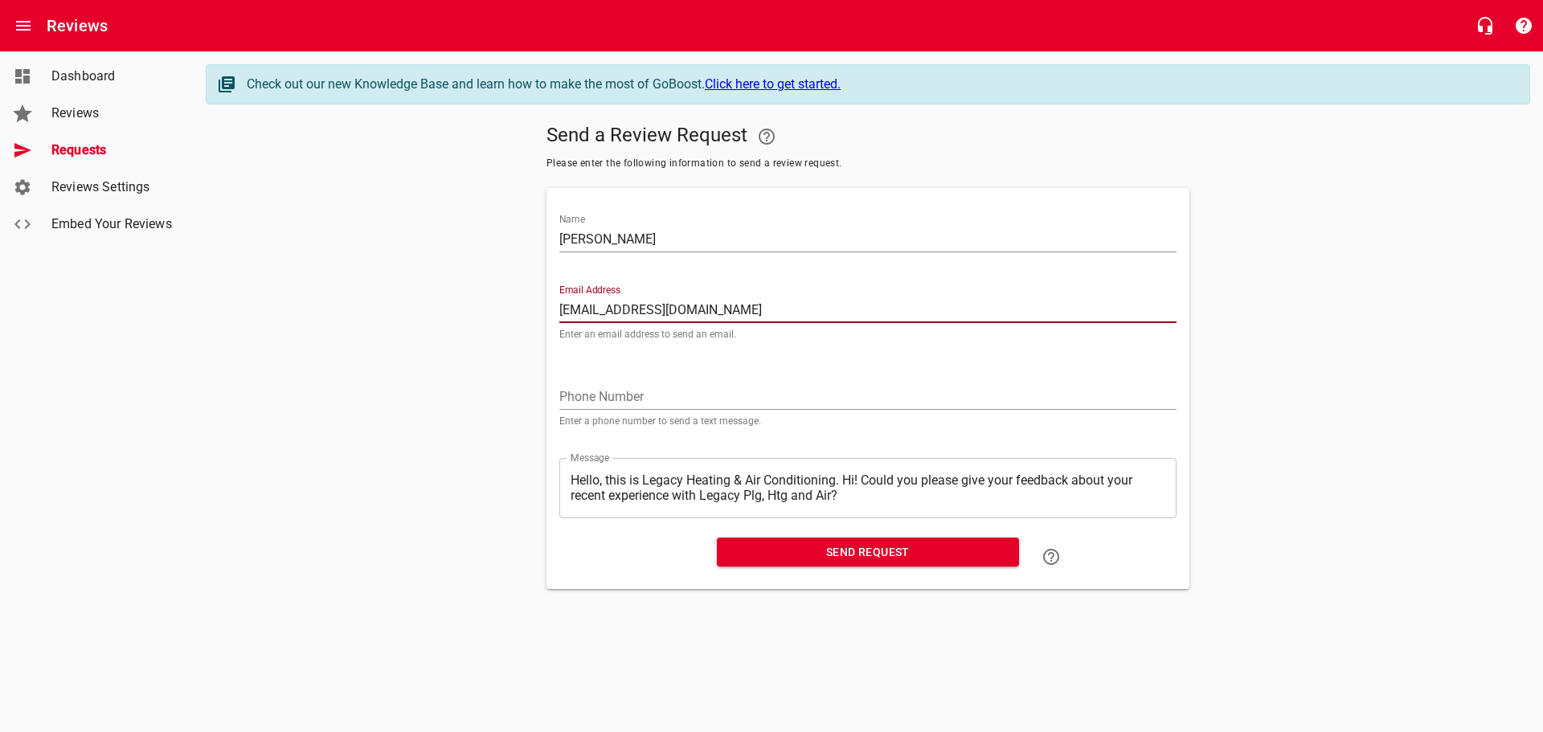
type input "[EMAIL_ADDRESS][DOMAIN_NAME]"
click at [846, 479] on textarea "Hello, this is Legacy Heating & Air Conditioning. Hi! Could you please give you…" at bounding box center [868, 488] width 595 height 31
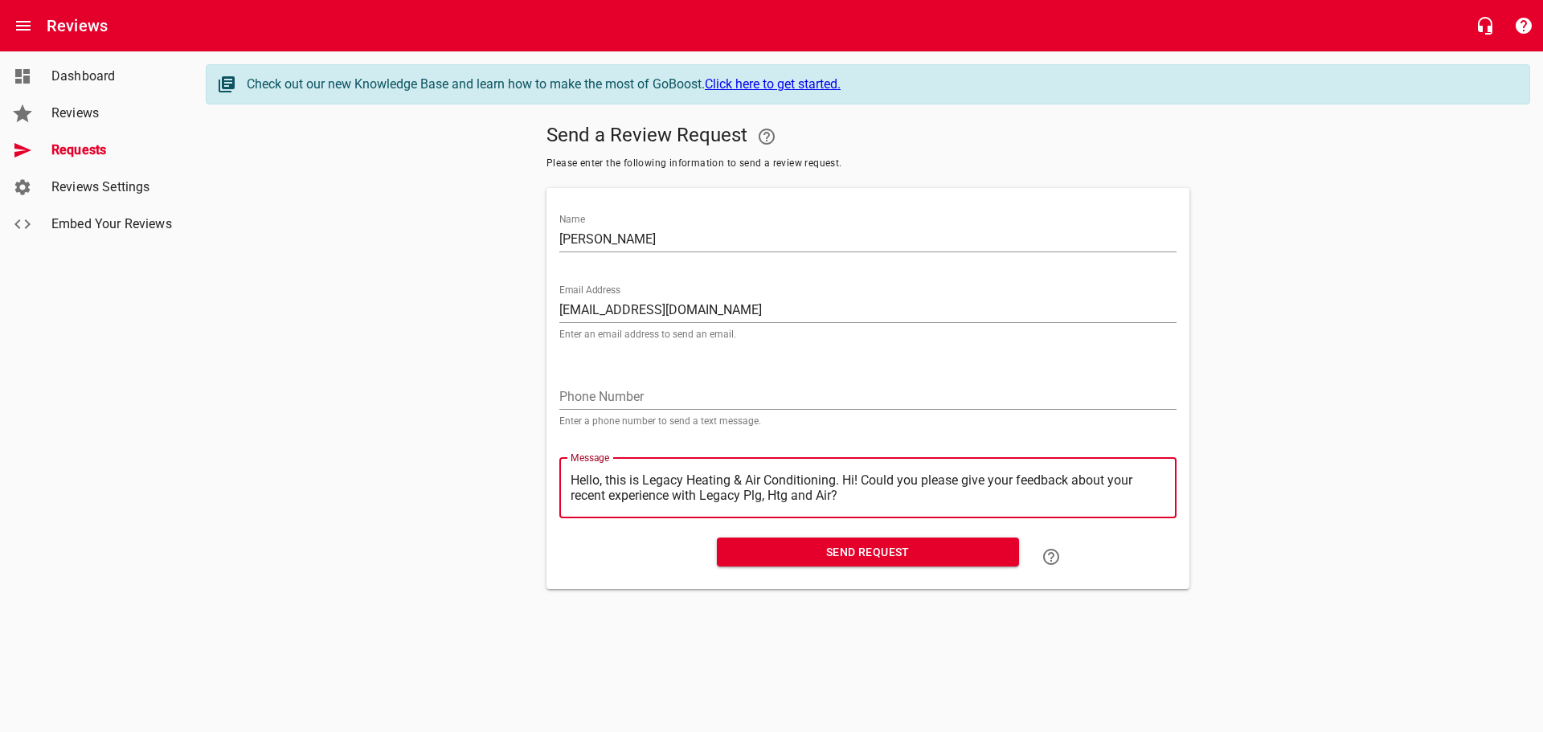
type textarea "Hello, this is Legacy Heating & Air Conditioning.Hi! Could you please give your…"
type textarea "Hello, this is Legacy Heating & Air ConditioningHi! Could you please give your …"
type textarea "Hello, this is Legacy Heating & Air ConditioninHi! Could you please give your f…"
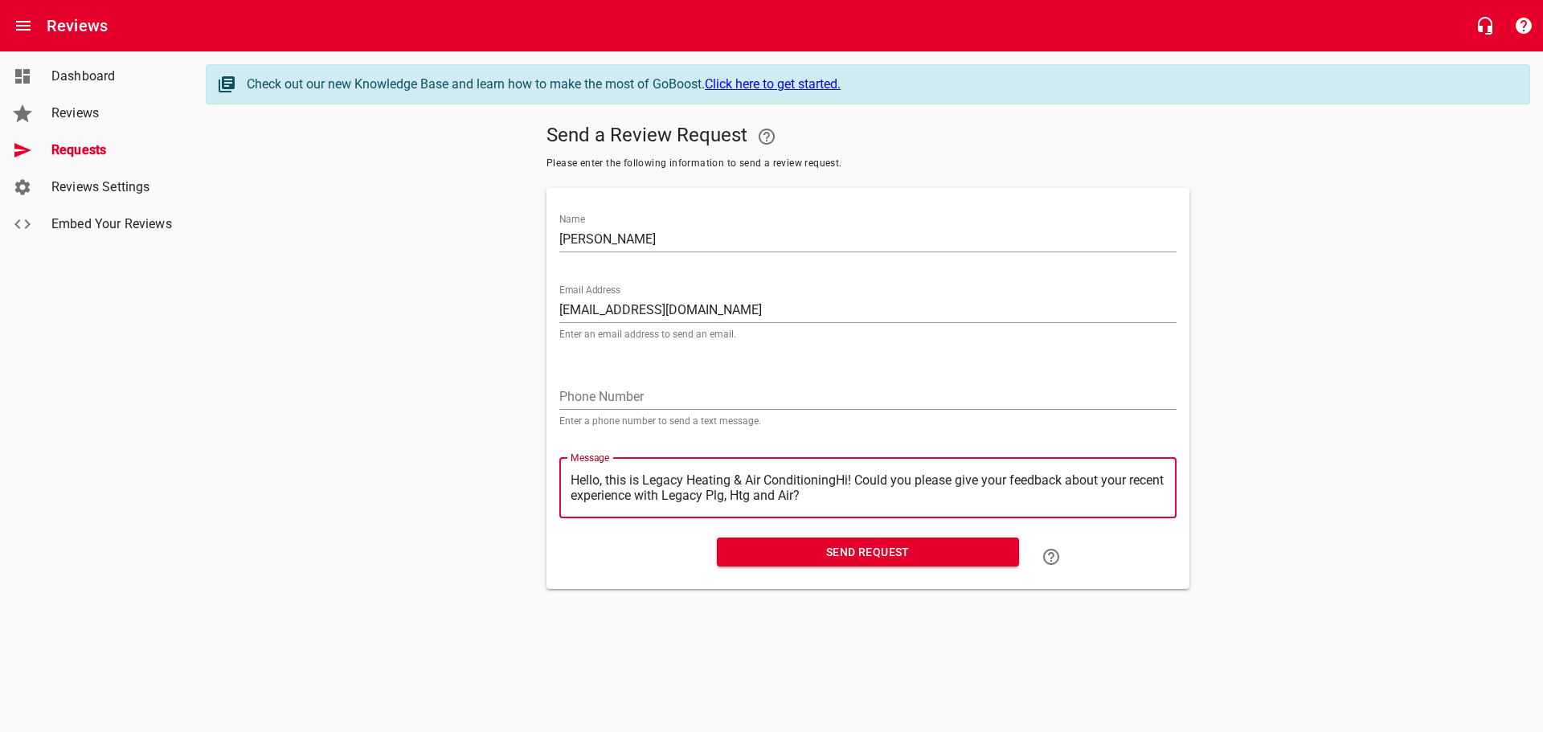
type textarea "Hello, this is Legacy Heating & Air ConditioninHi! Could you please give your f…"
type textarea "Hello, this is Legacy Heating & Air ConditioniHi! Could you please give your fe…"
type textarea "Hello, this is Legacy Heating & Air ConditionHi! Could you please give your fee…"
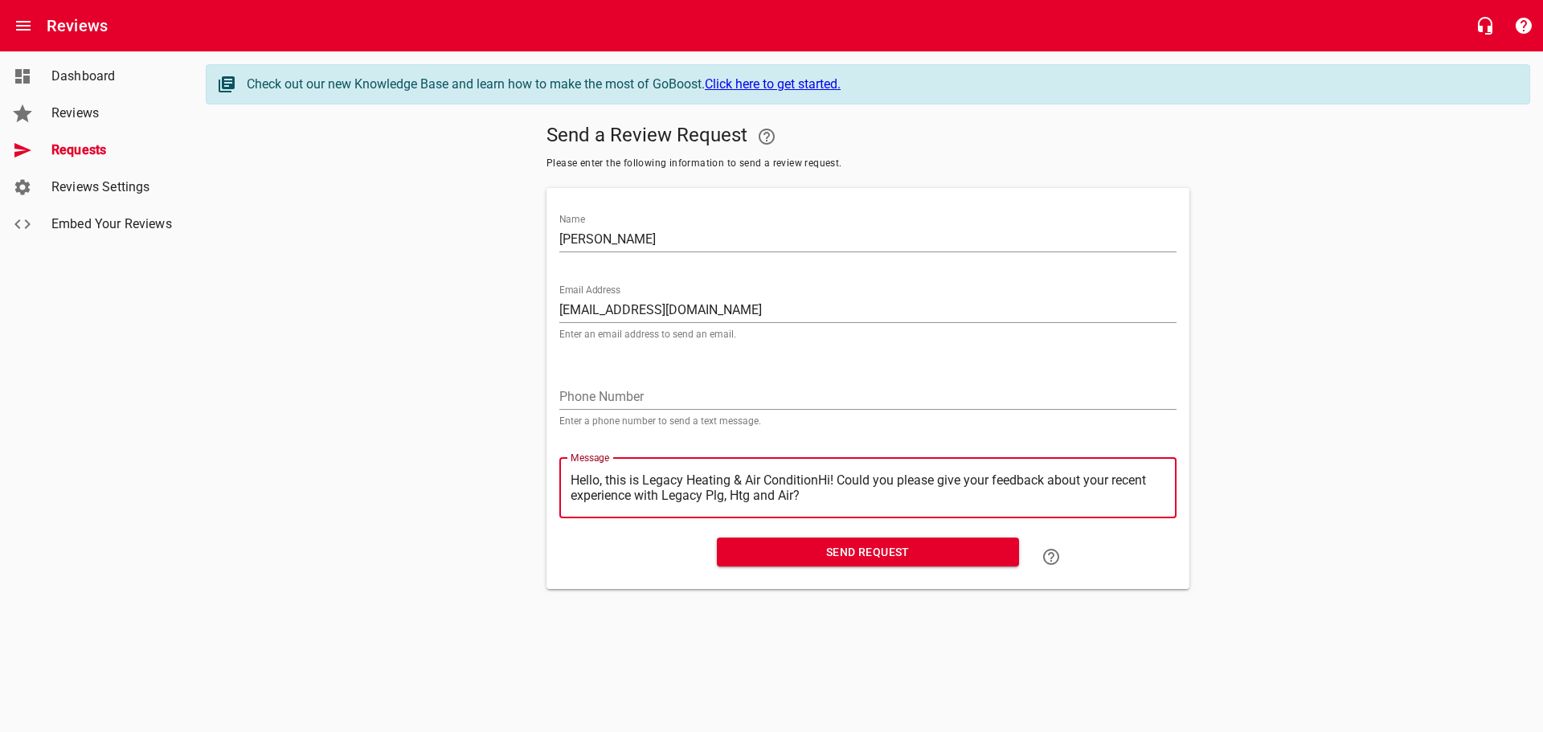
type textarea "Hello, this is Legacy Heating & Air ConditioHi! Could you please give your feed…"
type textarea "Hello, this is Legacy Heating & Air ConditiHi! Could you please give your feedb…"
type textarea "Hello, this is Legacy Heating & Air ConditHi! Could you please give your feedba…"
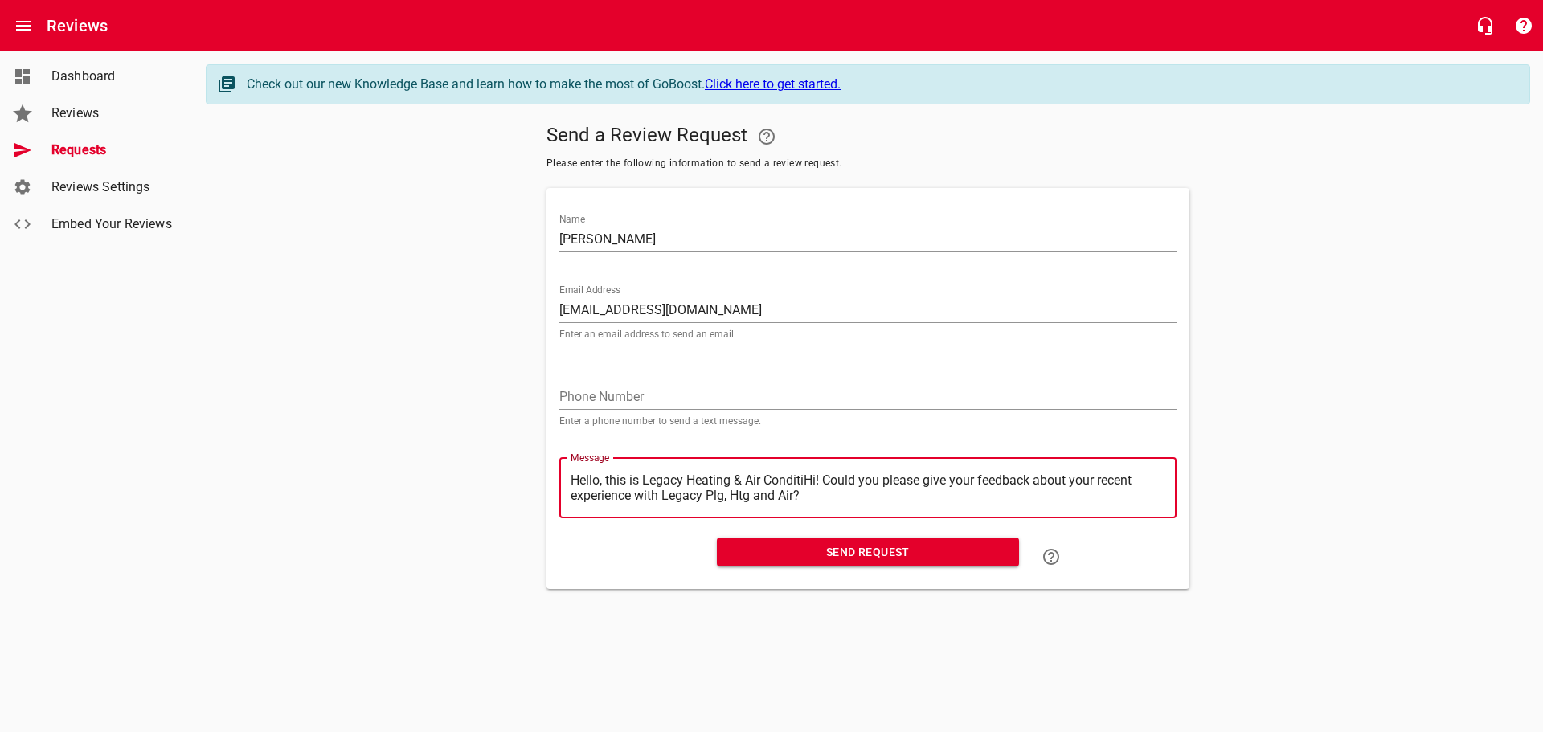
type textarea "Hello, this is Legacy Heating & Air ConditHi! Could you please give your feedba…"
type textarea "Hello, this is Legacy Heating & Air CondiHi! Could you please give your feedbac…"
type textarea "Hello, this is Legacy Heating & Air CondHi! Could you please give your feedback…"
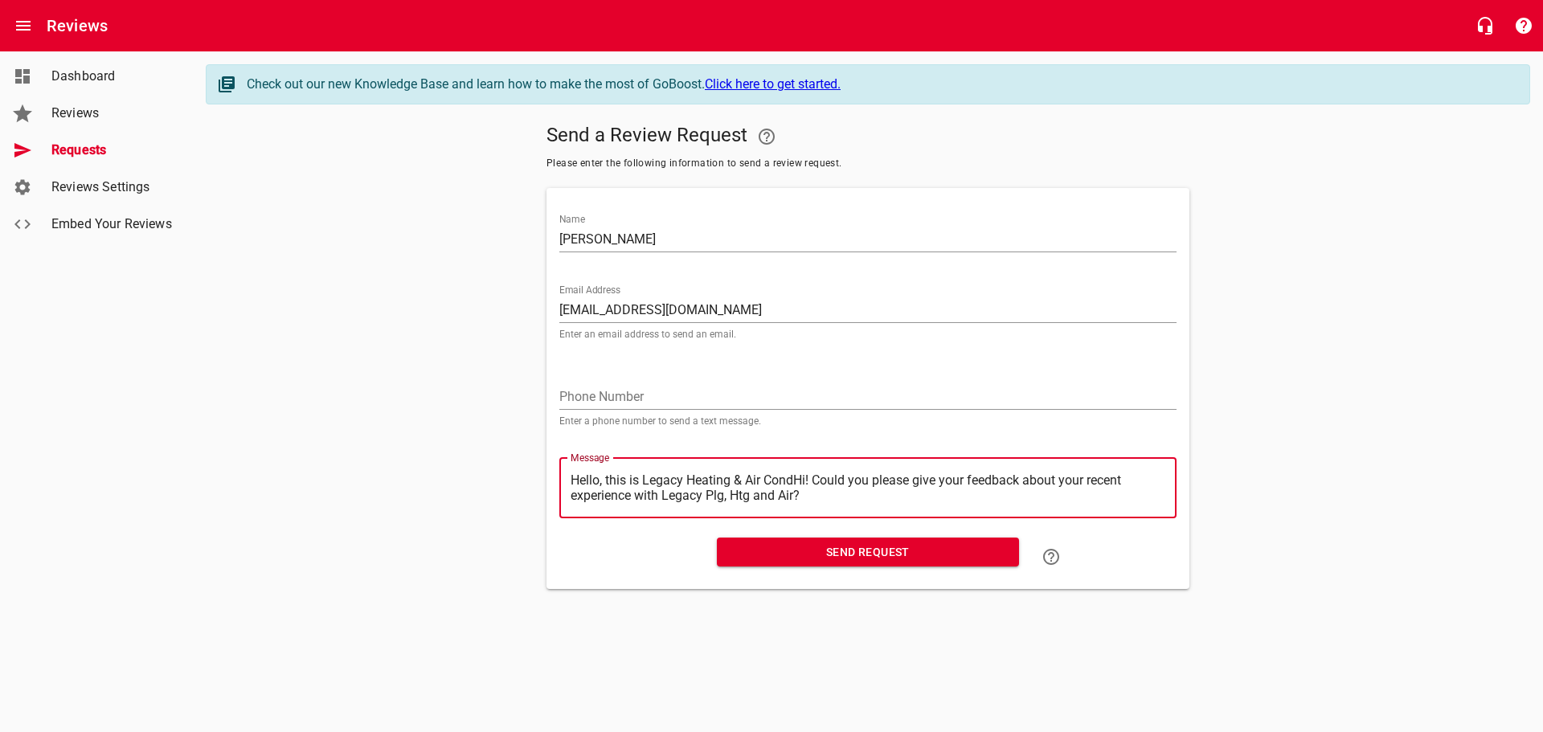
type textarea "Hello, this is Legacy Heating & Air ConHi! Could you please give your feedback …"
type textarea "Hello, this is Legacy Heating & Air CoHi! Could you please give your feedback a…"
type textarea "Hello, this is Legacy Heating & Air CHi! Could you please give your feedback ab…"
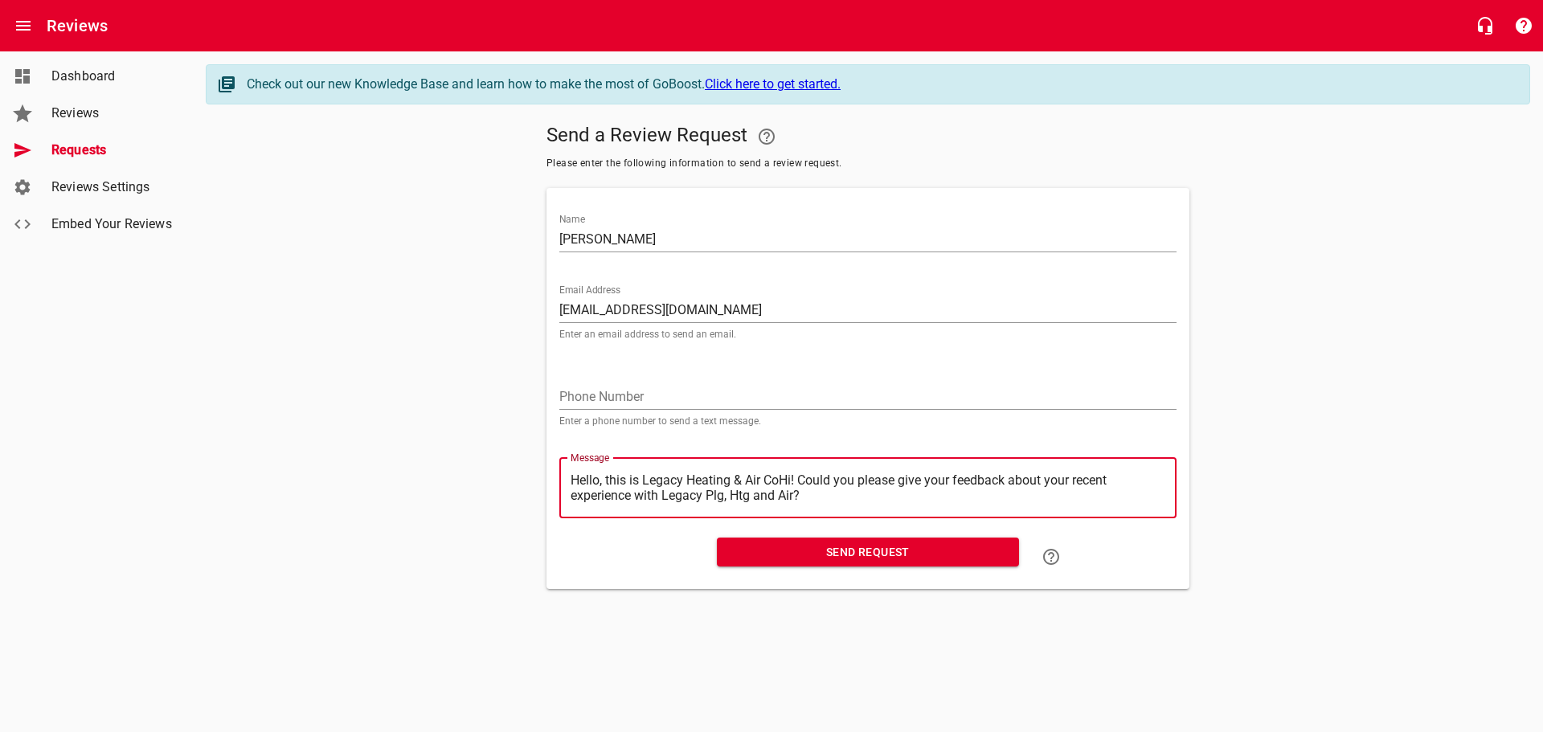
type textarea "Hello, this is Legacy Heating & Air CHi! Could you please give your feedback ab…"
type textarea "Hello, this is Legacy Heating & Air Hi! Could you please give your feedback abo…"
type textarea "Hello, this is Legacy Heating & AirHi! Could you please give your feedback abou…"
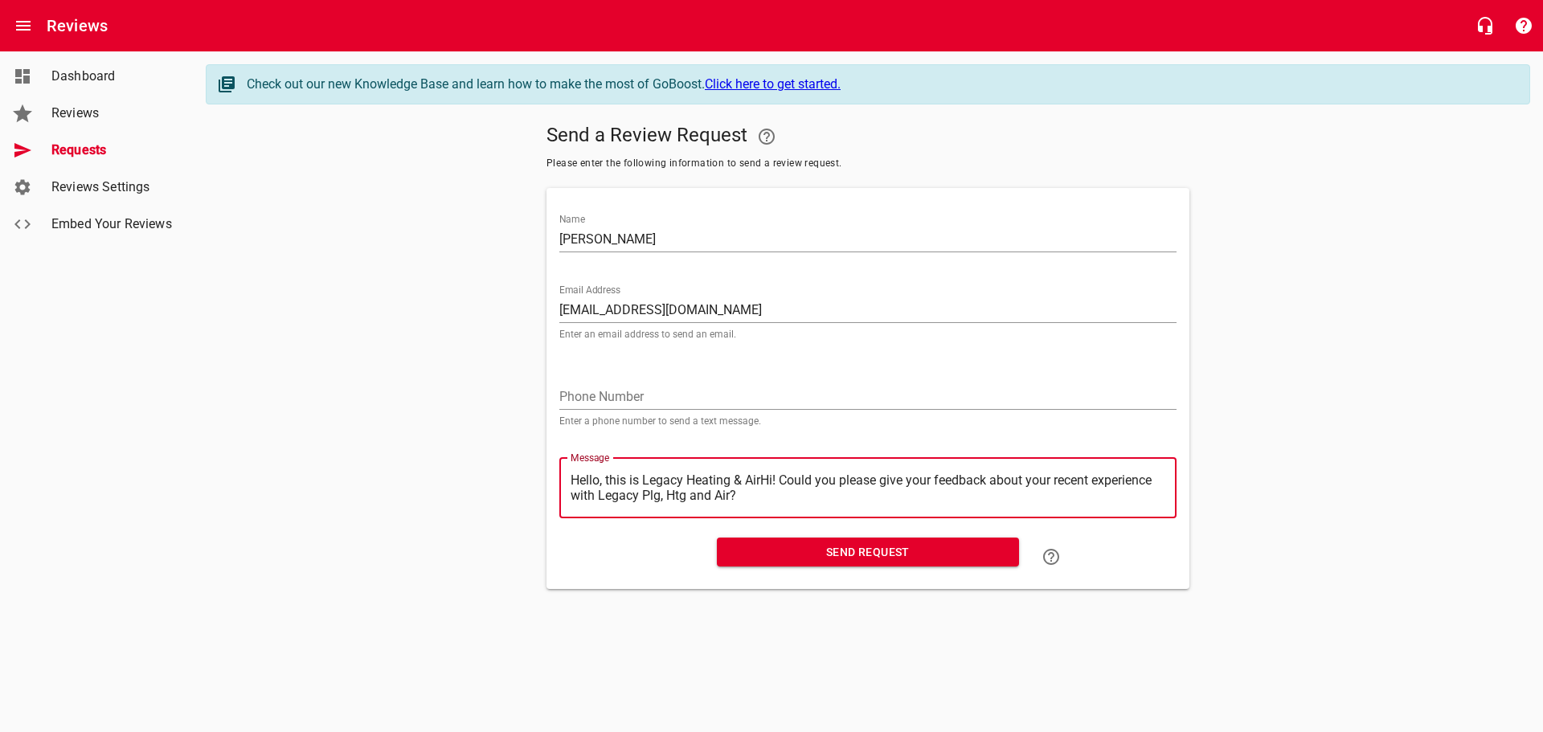
type textarea "Hello, this is Legacy Heating & AiHi! Could you please give your feedback about…"
type textarea "Hello, this is Legacy Heating & AHi! Could you please give your feedback about …"
type textarea "Hello, this is Legacy Heating & Hi! Could you please give your feedback about y…"
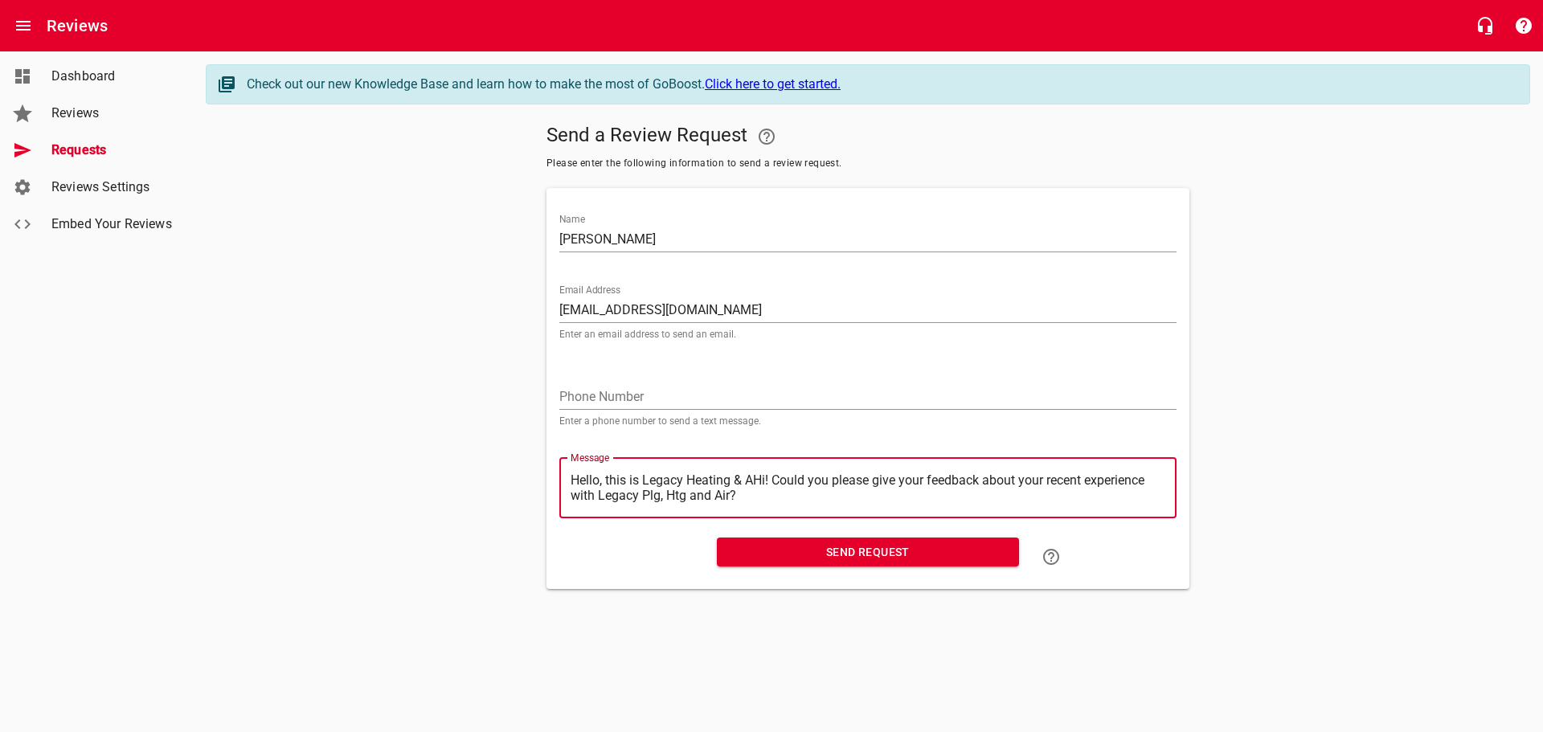
type textarea "Hello, this is Legacy Heating & Hi! Could you please give your feedback about y…"
type textarea "Hello, this is Legacy Heating &Hi! Could you please give your feedback about yo…"
type textarea "Hello, this is Legacy Heating Hi! Could you please give your feedback about you…"
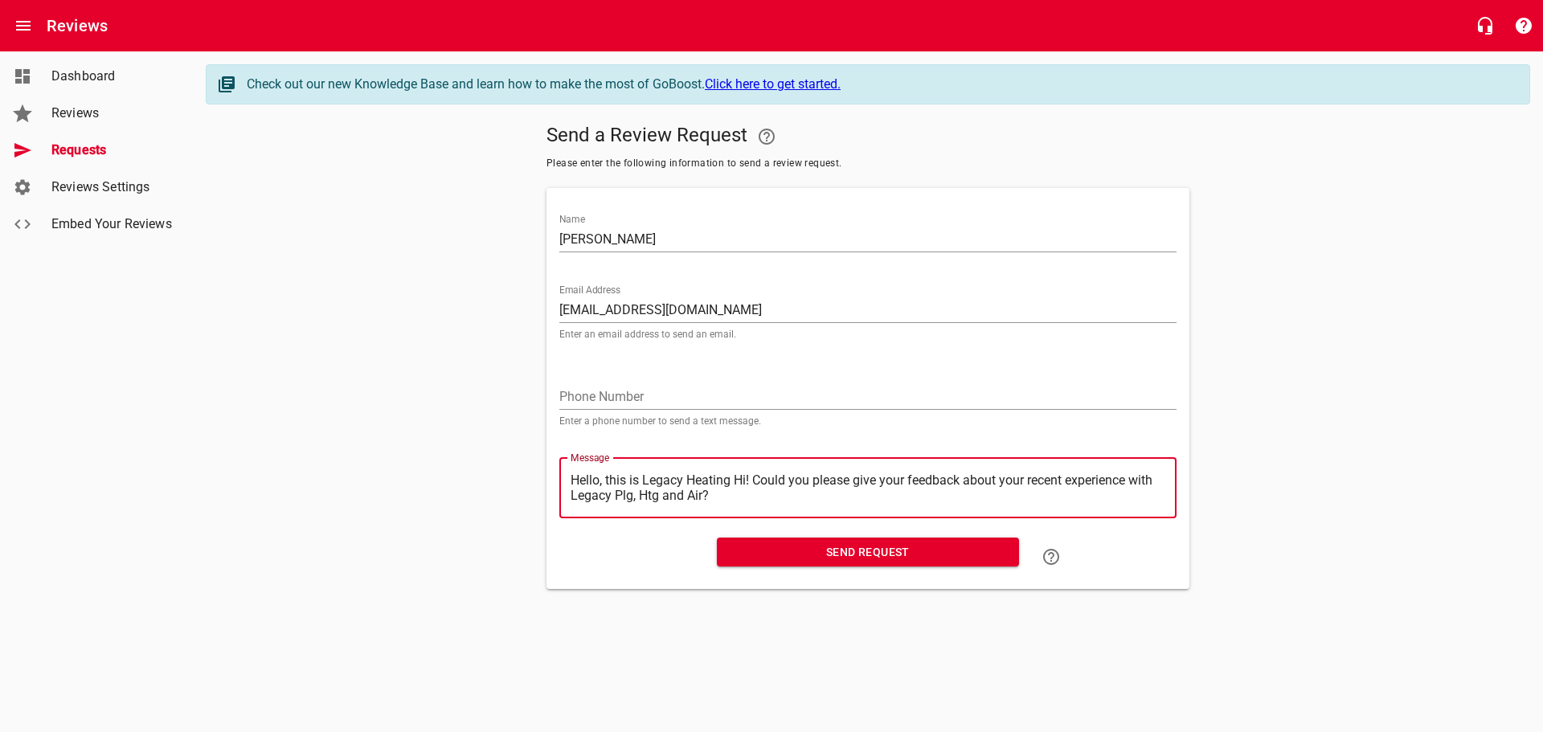
type textarea "Hello, this is Legacy HeatingHi! Could you please give your feedback about your…"
type textarea "Hello, this is Legacy HeatinHi! Could you please give your feedback about your …"
type textarea "Hello, this is Legacy HeatiHi! Could you please give your feedback about your r…"
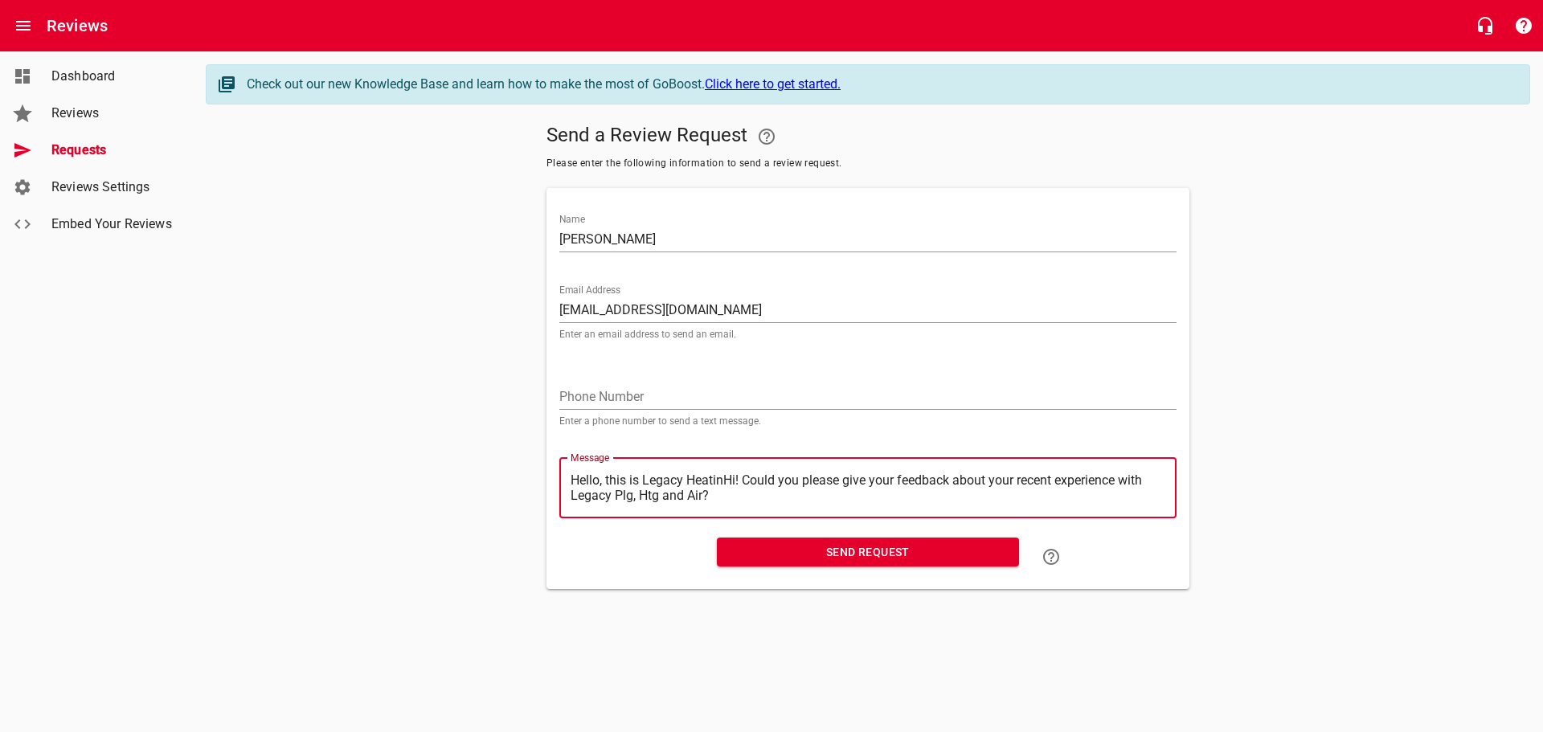
type textarea "Hello, this is Legacy HeatiHi! Could you please give your feedback about your r…"
type textarea "Hello, this is Legacy HeatHi! Could you please give your feedback about your re…"
type textarea "Hello, this is Legacy HeaHi! Could you please give your feedback about your rec…"
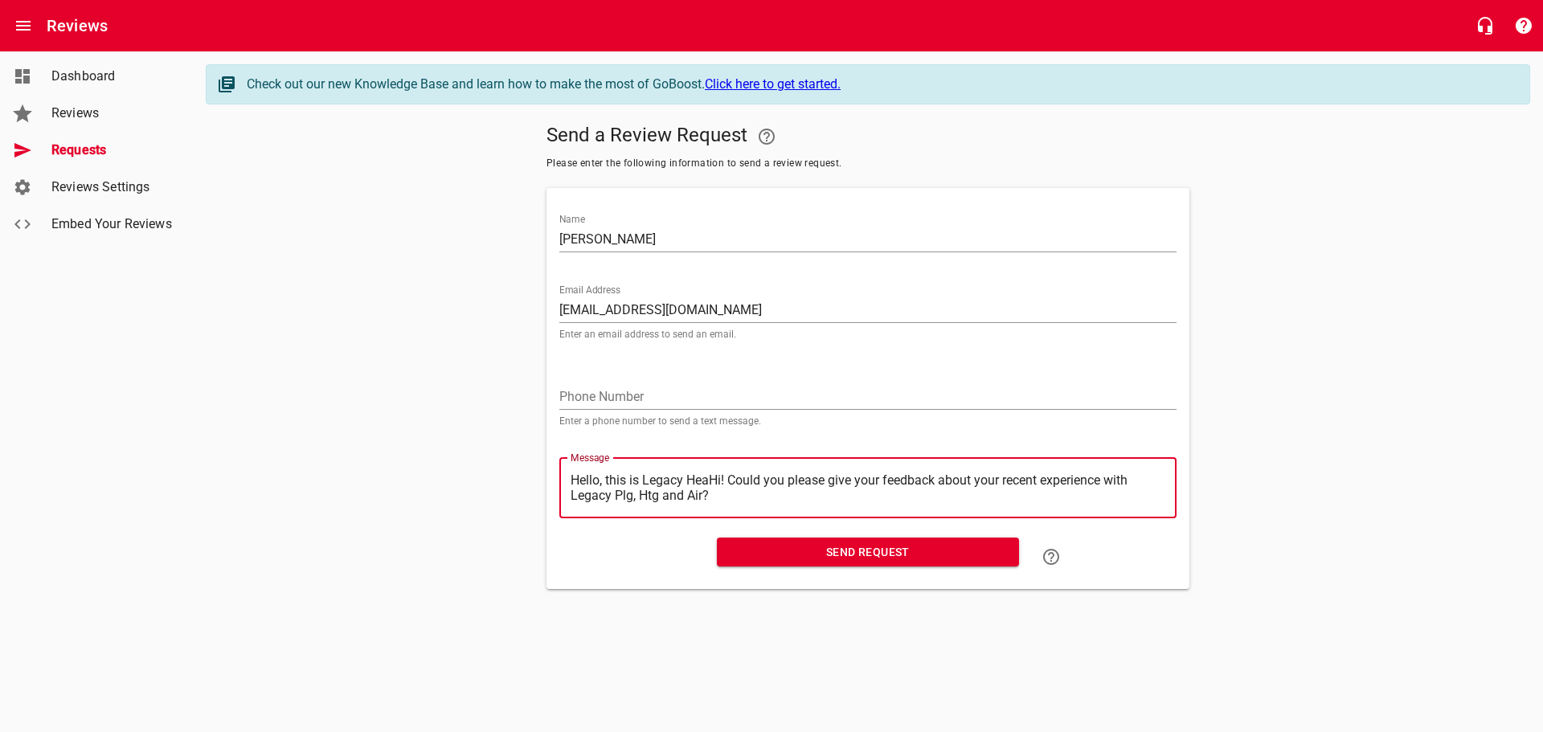
type textarea "Hello, this is Legacy HeHi! Could you please give your feedback about your rece…"
type textarea "Hello, this is Legacy HHi! Could you please give your feedback about your recen…"
type textarea "Hello, this is Legacy Hi! Could you please give your feedback about your recent…"
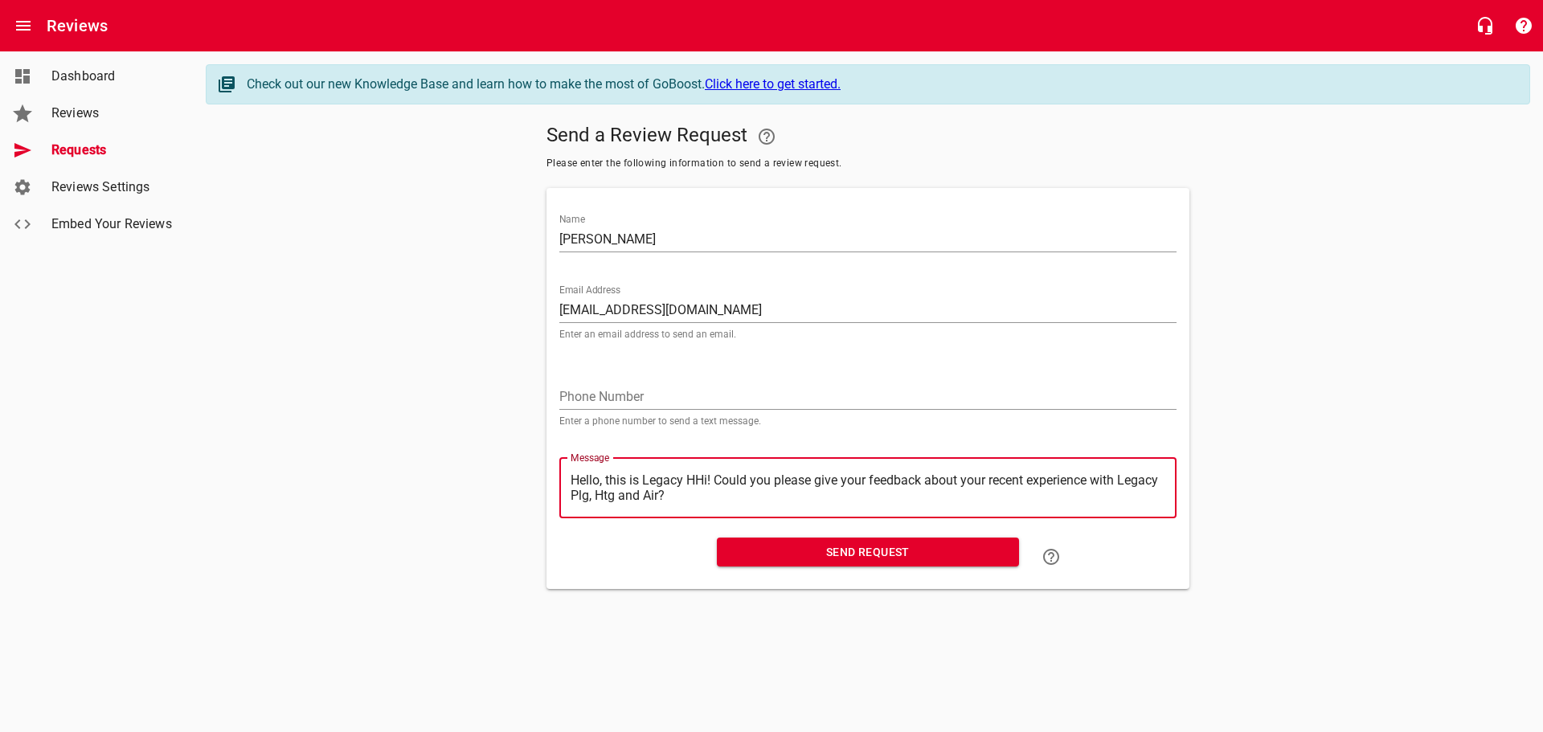
type textarea "Hello, this is Legacy Hi! Could you please give your feedback about your recent…"
type textarea "Hello, this is LegacyHi! Could you please give your feedback about your recent …"
type textarea "Hello, this is LegacHi! Could you please give your feedback about your recent e…"
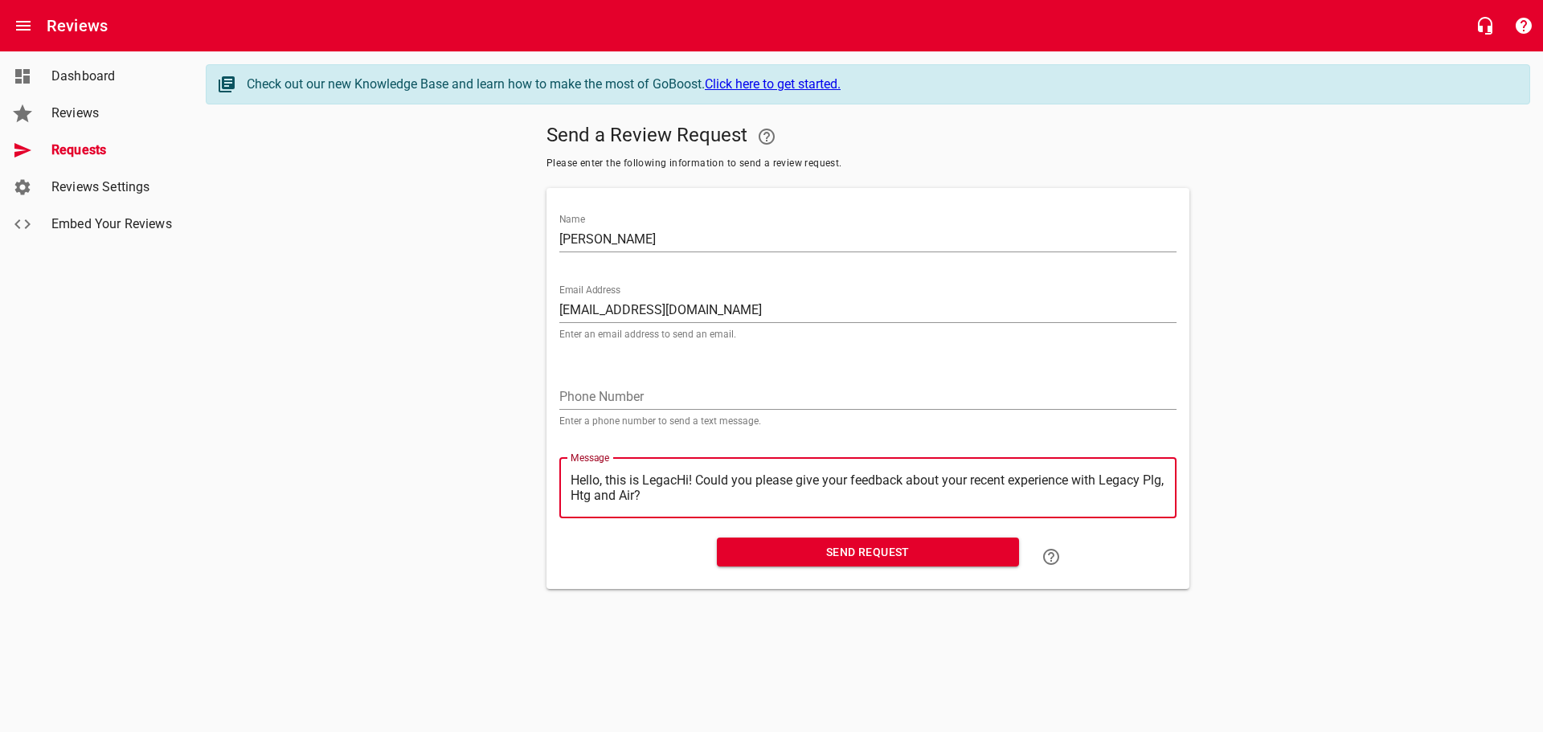
type textarea "Hello, this is LegaHi! Could you please give your feedback about your recent ex…"
type textarea "Hello, this is LegHi! Could you please give your feedback about your recent exp…"
type textarea "Hello, this is LeHi! Could you please give your feedback about your recent expe…"
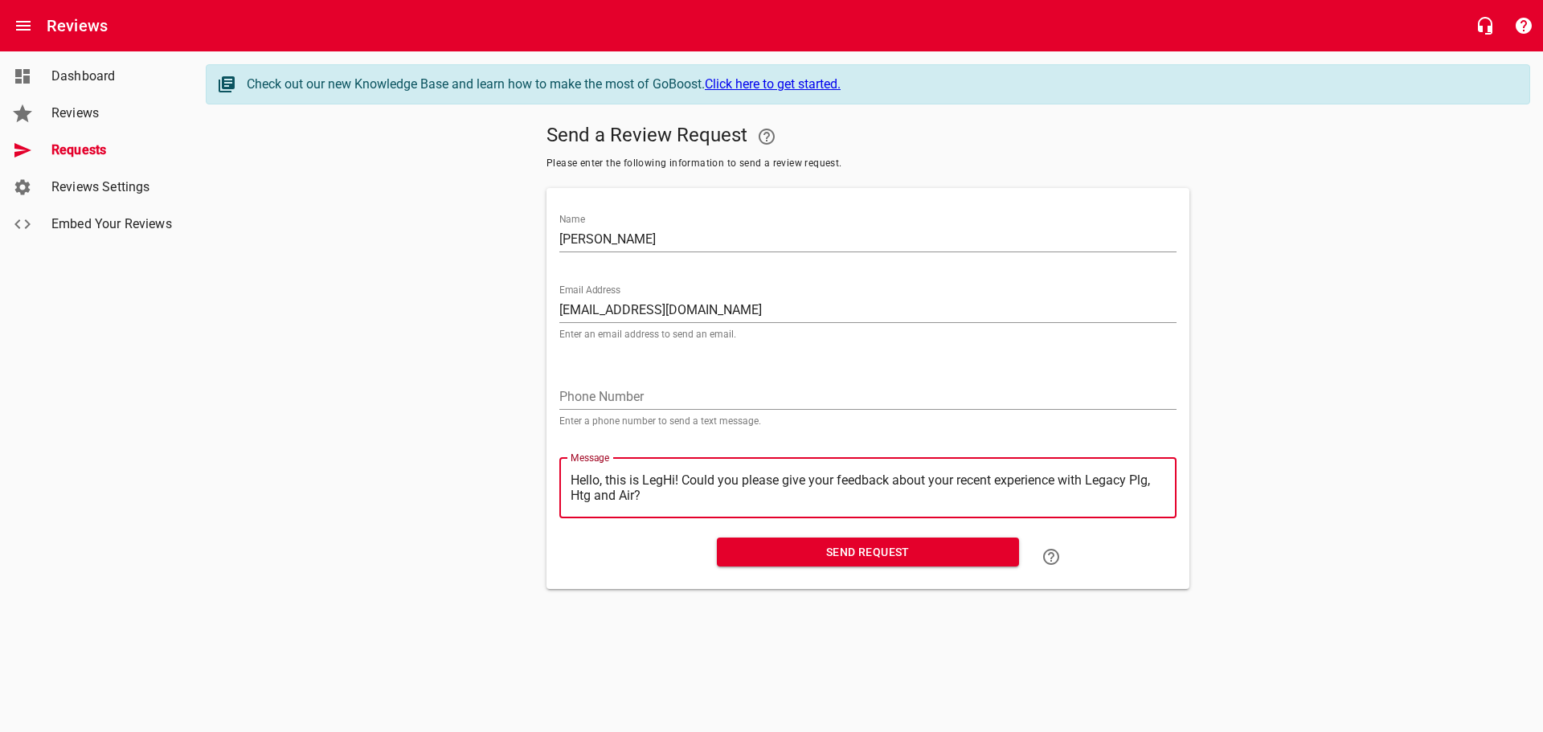
type textarea "Hello, this is LeHi! Could you please give your feedback about your recent expe…"
type textarea "Hello, this is LHi! Could you please give your feedback about your recent exper…"
type textarea "Hello, this is Hi! Could you please give your feedback about your recent experi…"
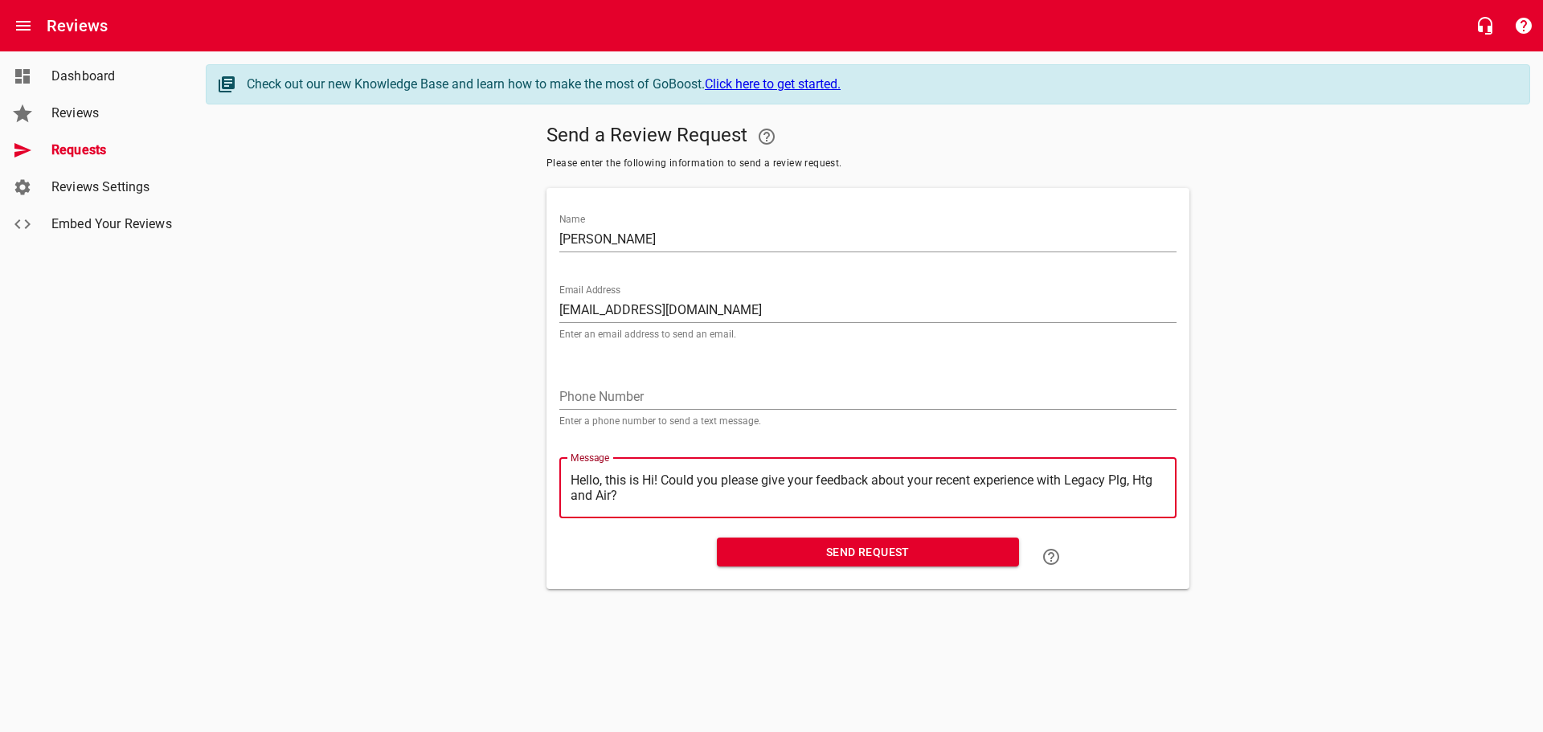
type textarea "Hello, this isHi! Could you please give your feedback about your recent experie…"
type textarea "Hello, this iHi! Could you please give your feedback about your recent experien…"
type textarea "Hello, this Hi! Could you please give your feedback about your recent experienc…"
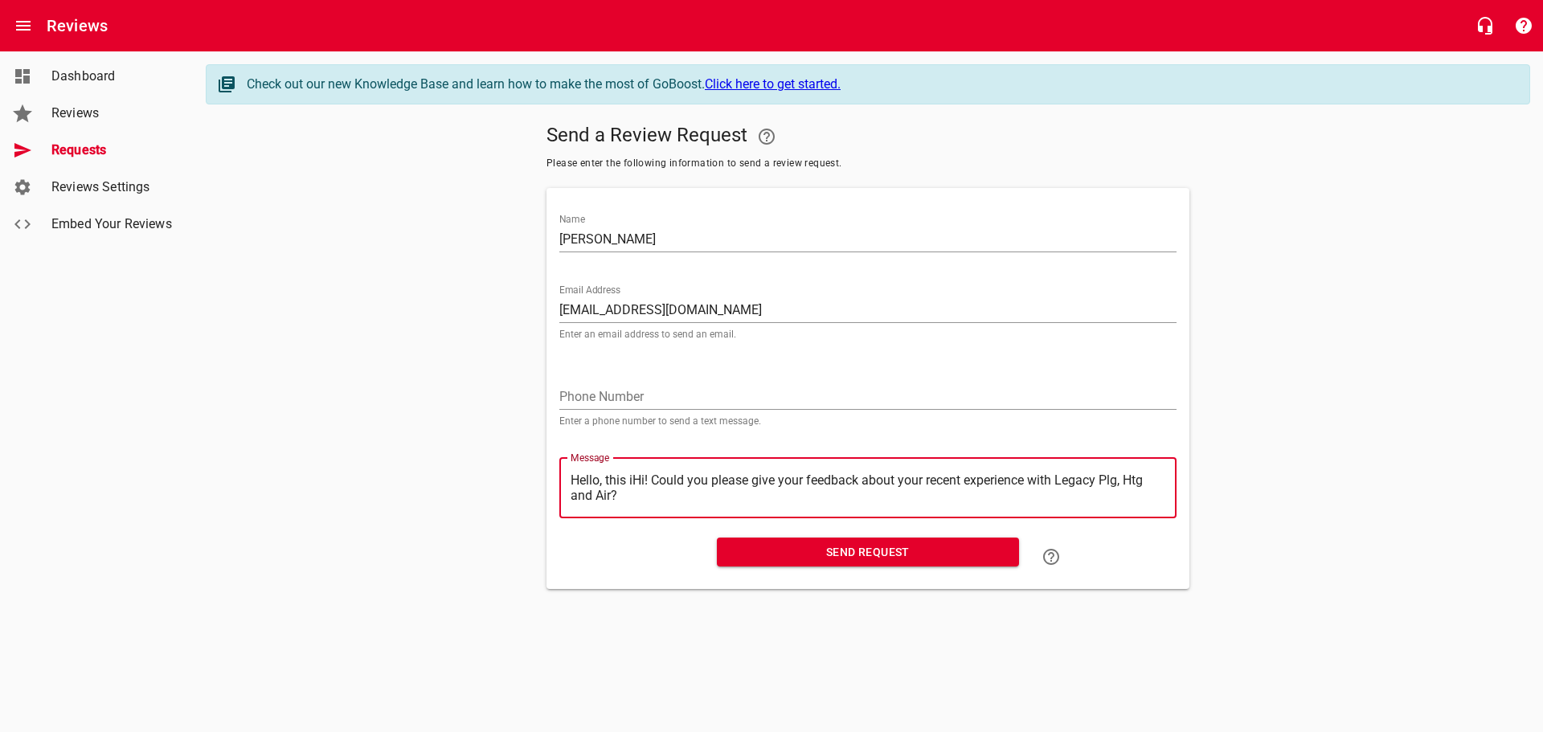
type textarea "Hello, this Hi! Could you please give your feedback about your recent experienc…"
type textarea "Hello, thisHi! Could you please give your feedback about your recent experience…"
type textarea "Hello, thiHi! Could you please give your feedback about your recent experience …"
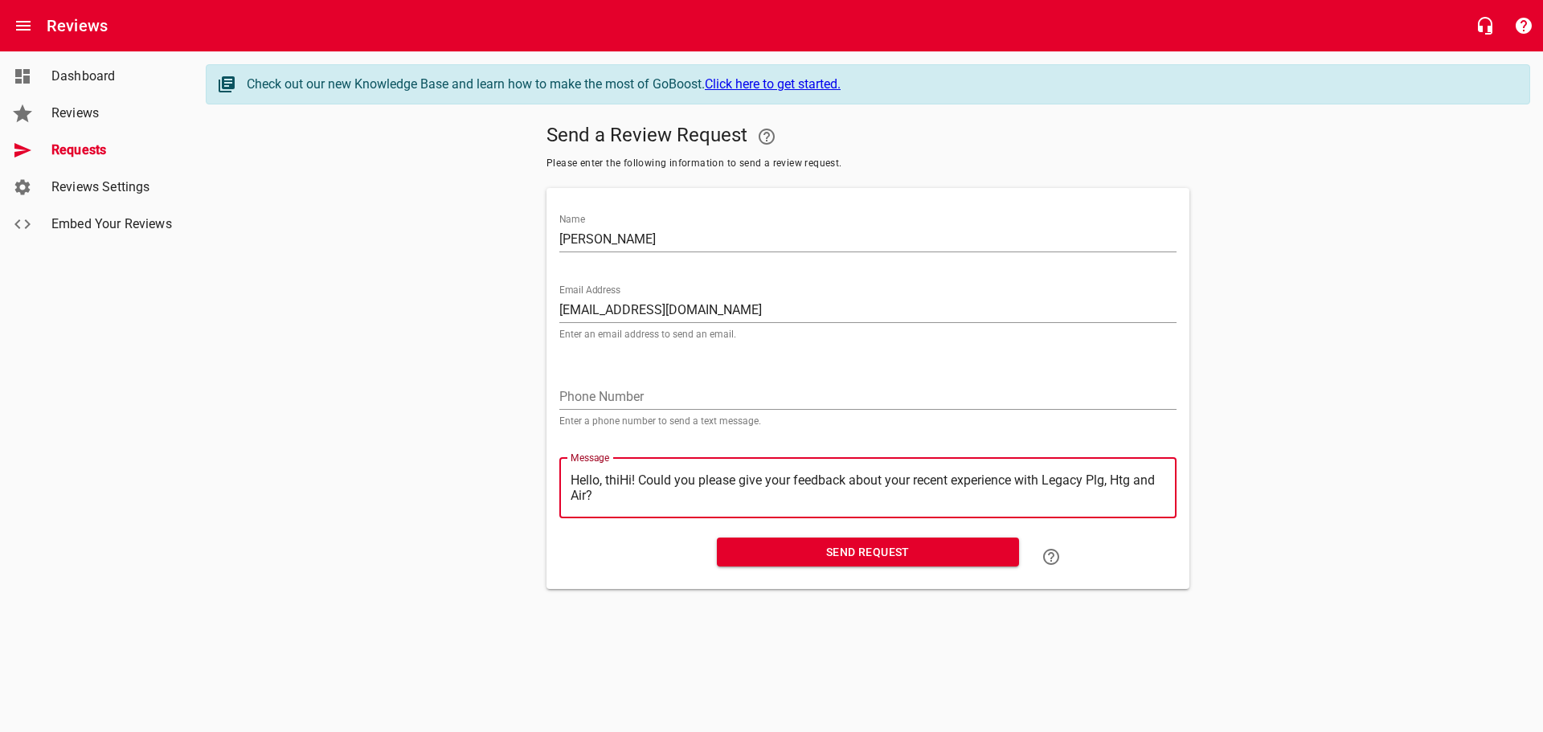
type textarea "Hello, thHi! Could you please give your feedback about your recent experience w…"
type textarea "Hello, tHi! Could you please give your feedback about your recent experience wi…"
type textarea "Hello, Hi! Could you please give your feedback about your recent experience wit…"
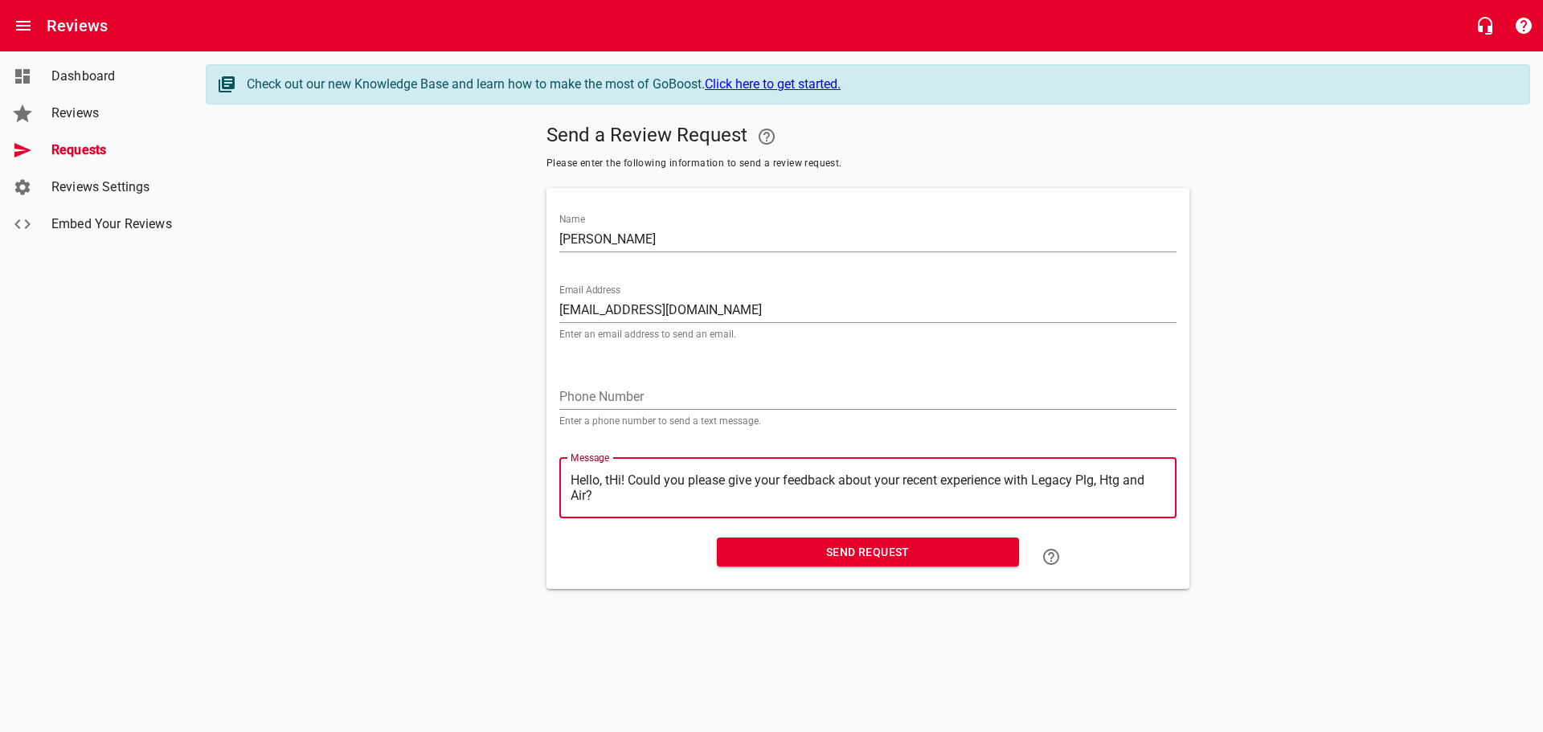
type textarea "Hello, Hi! Could you please give your feedback about your recent experience wit…"
type textarea "Hello,Hi! Could you please give your feedback about your recent experience with…"
type textarea "HelloHi! Could you please give your feedback about your recent experience with …"
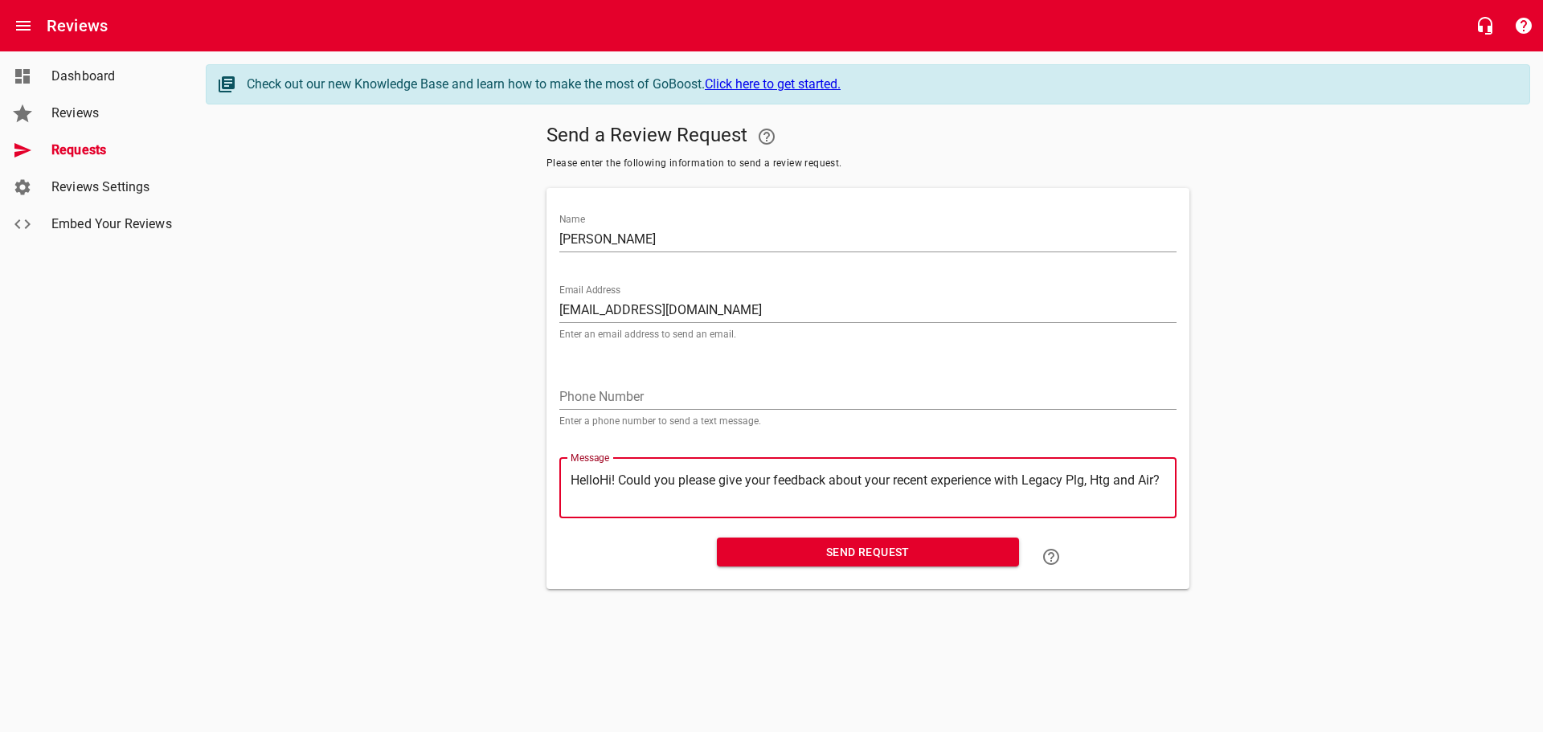
type textarea "HellHi! Could you please give your feedback about your recent experience with L…"
type textarea "HelHi! Could you please give your feedback about your recent experience with Le…"
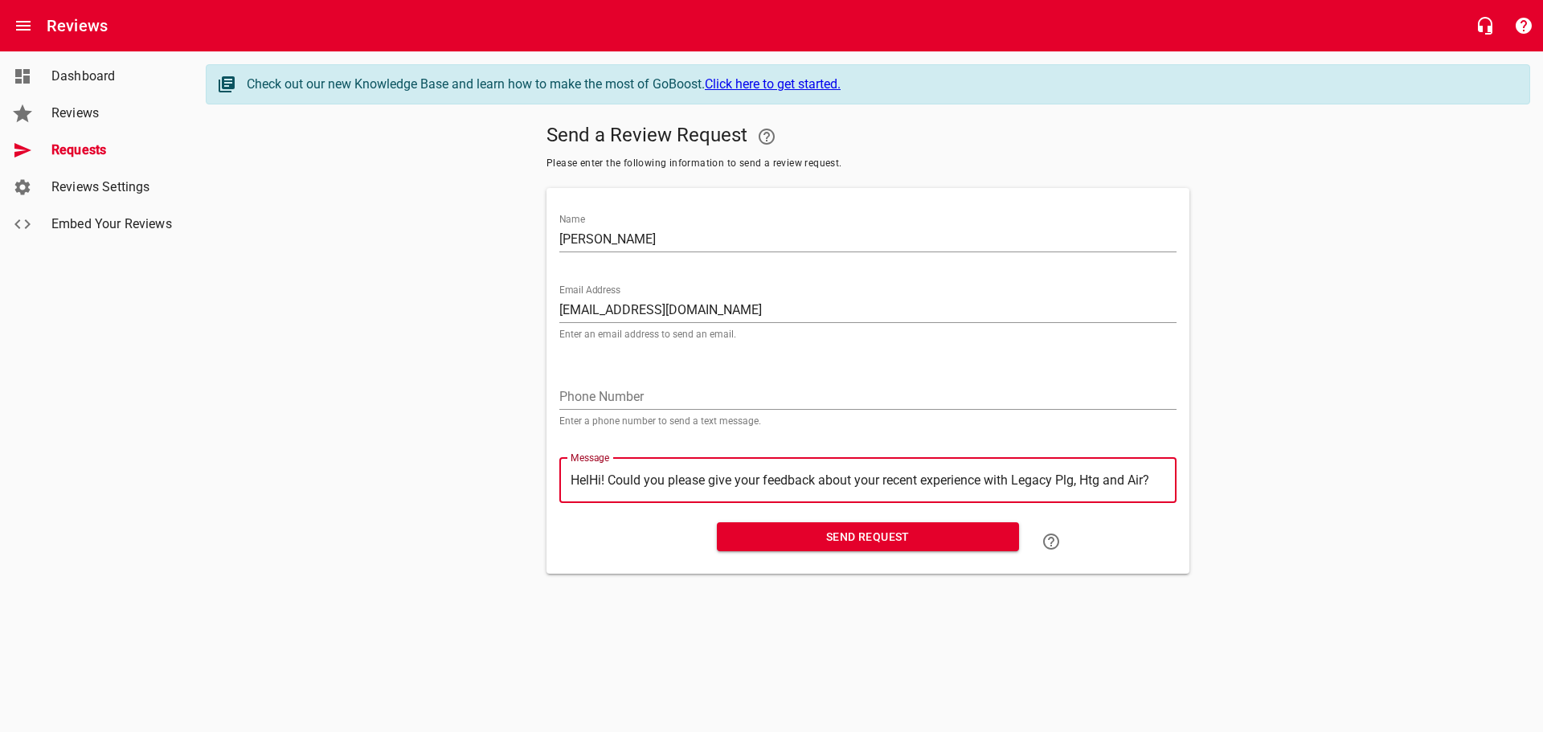
type textarea "HeHi! Could you please give your feedback about your recent experience with Leg…"
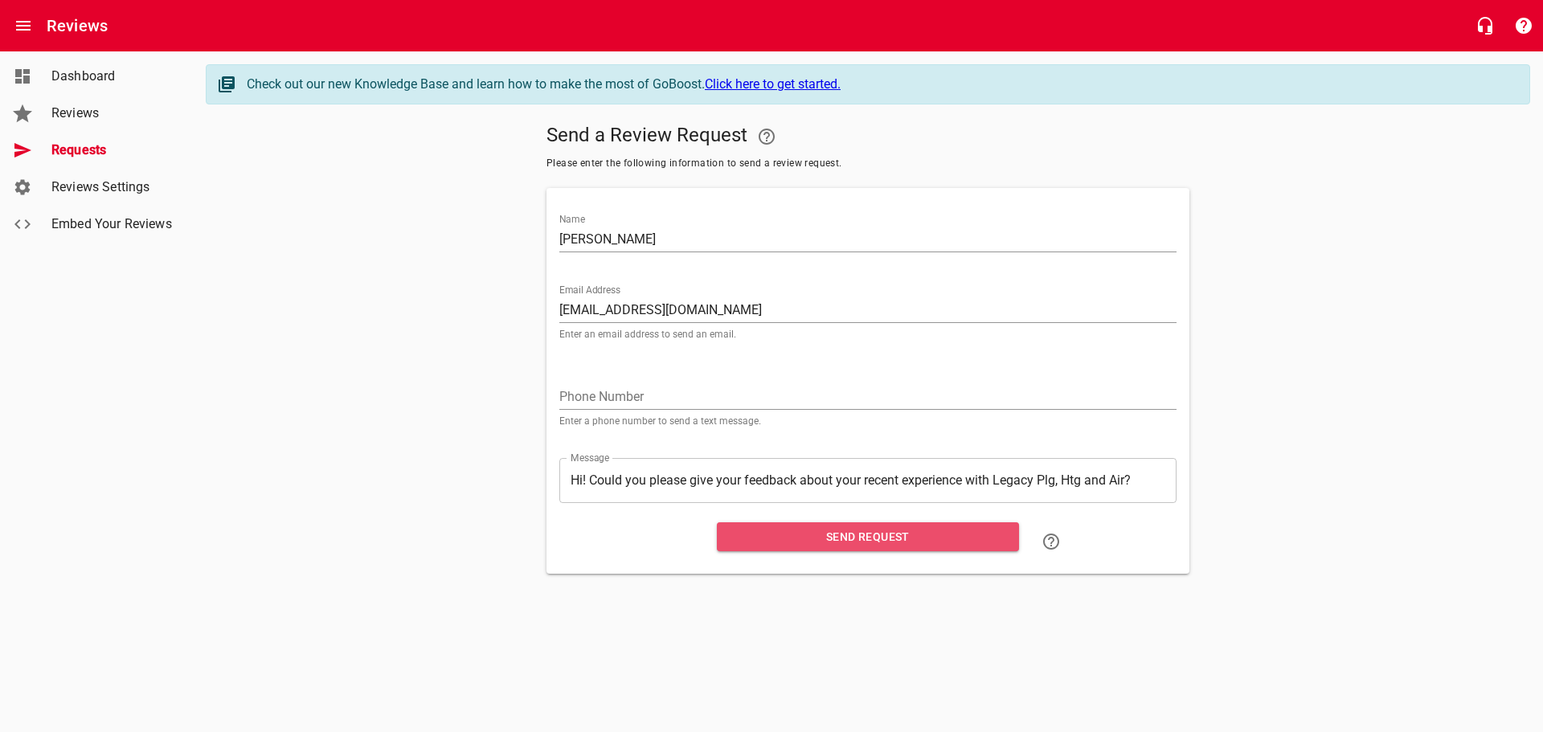
click at [849, 536] on span "Send Request" at bounding box center [868, 537] width 276 height 20
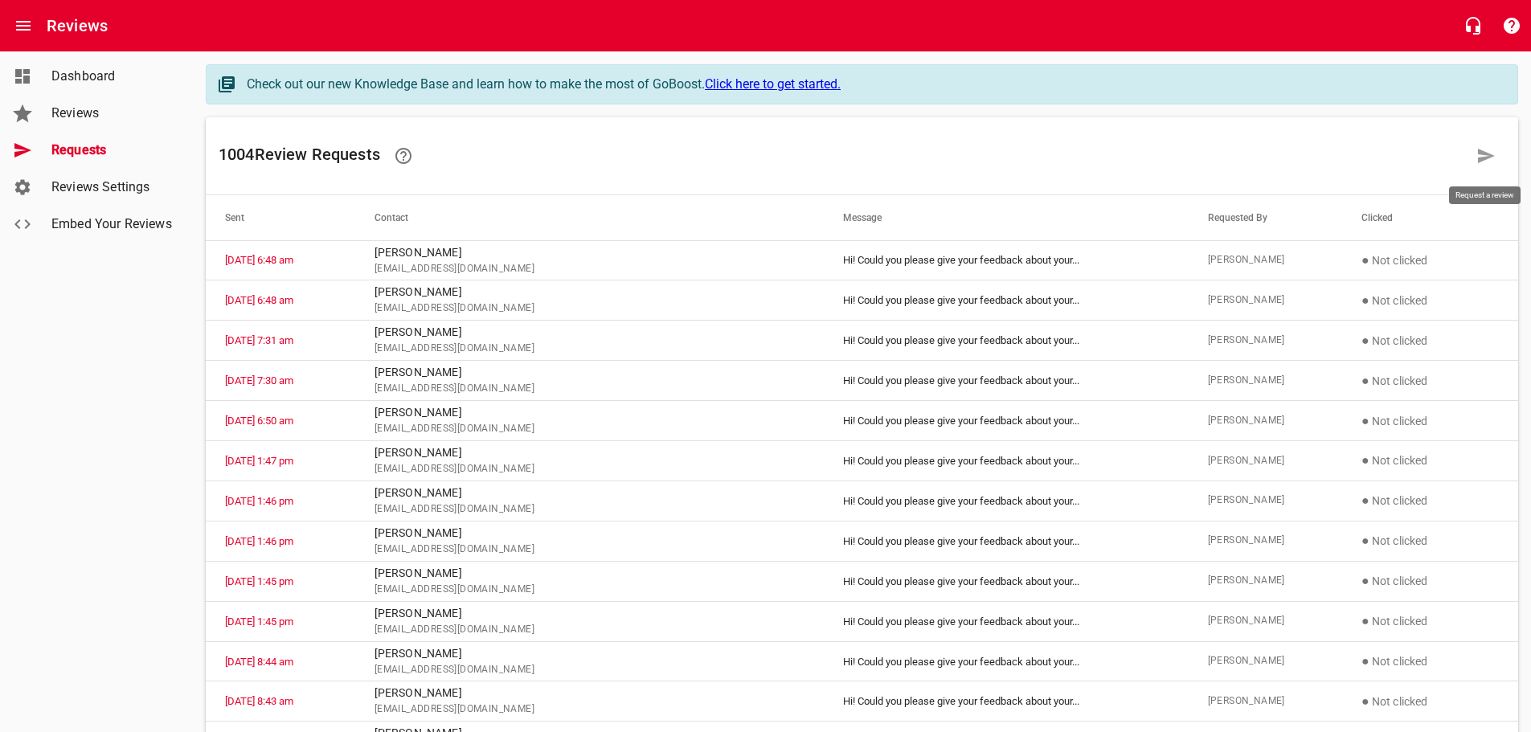
click at [1478, 156] on icon at bounding box center [1485, 155] width 19 height 19
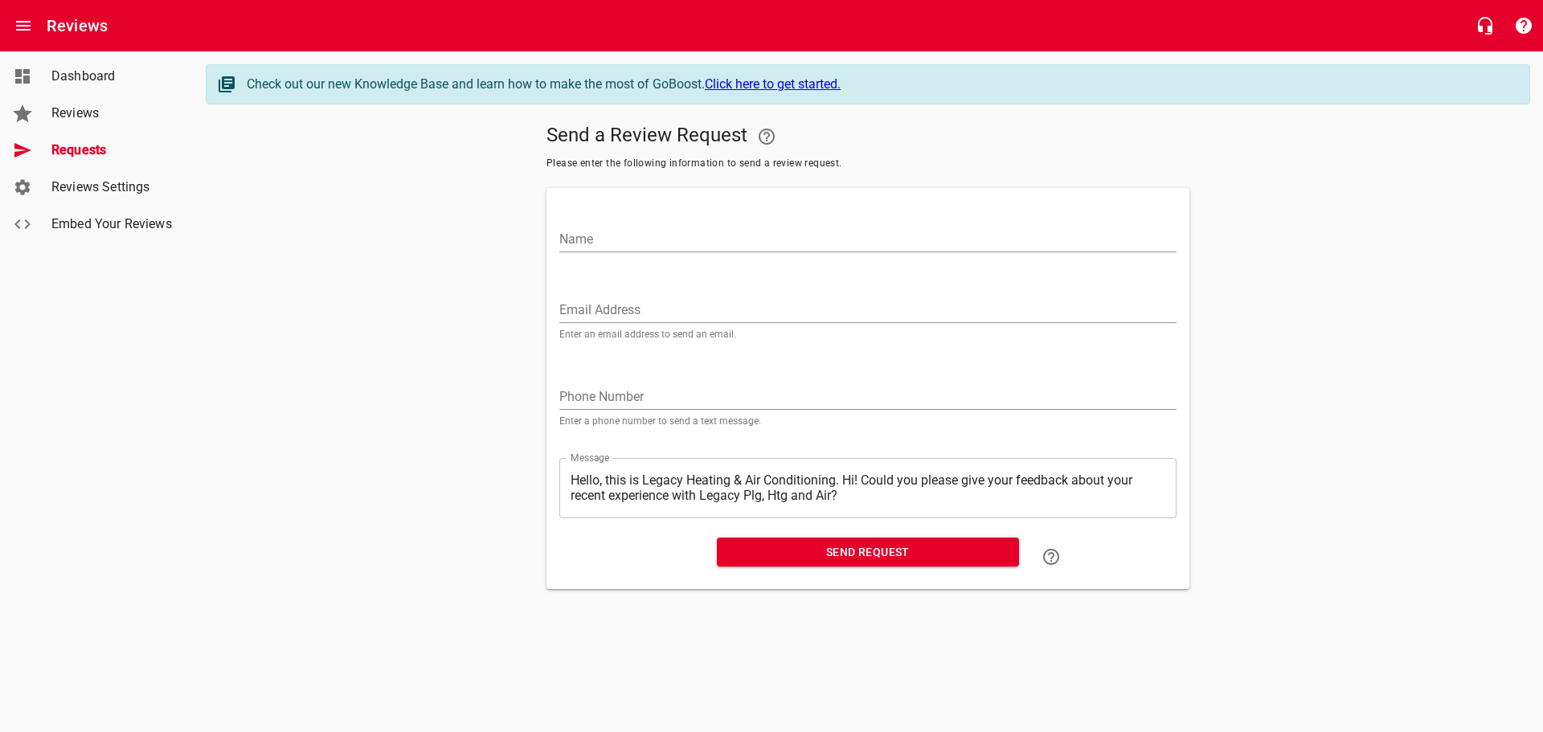
click at [597, 232] on input "Name" at bounding box center [867, 240] width 617 height 26
click at [603, 302] on input "Email Address" at bounding box center [867, 310] width 617 height 26
paste input "sue.lewis1@frontier,com"
click at [844, 479] on textarea "Hello, this is Legacy Heating & Air Conditioning. Hi! Could you please give you…" at bounding box center [868, 488] width 595 height 31
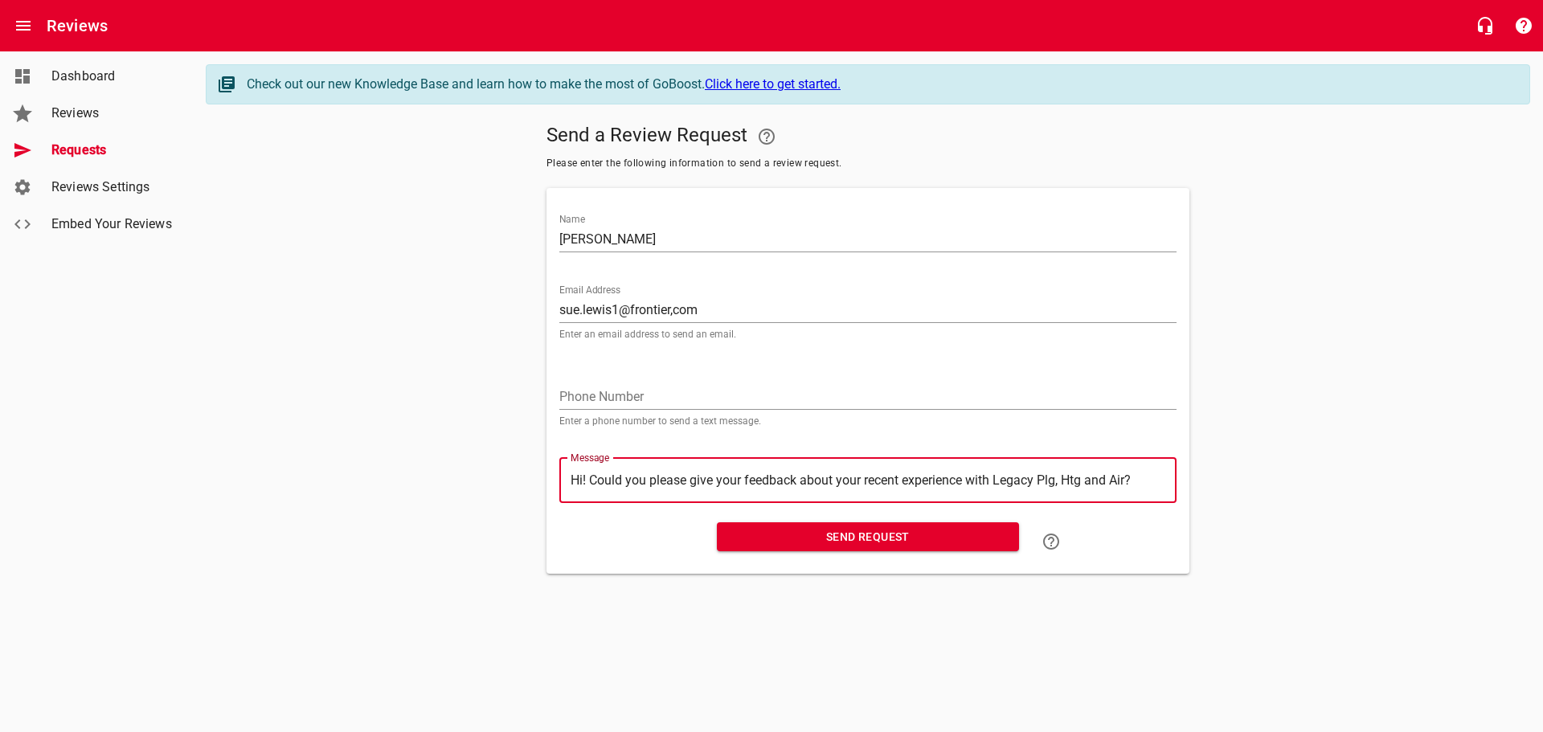
click at [846, 534] on span "Send Request" at bounding box center [868, 537] width 276 height 20
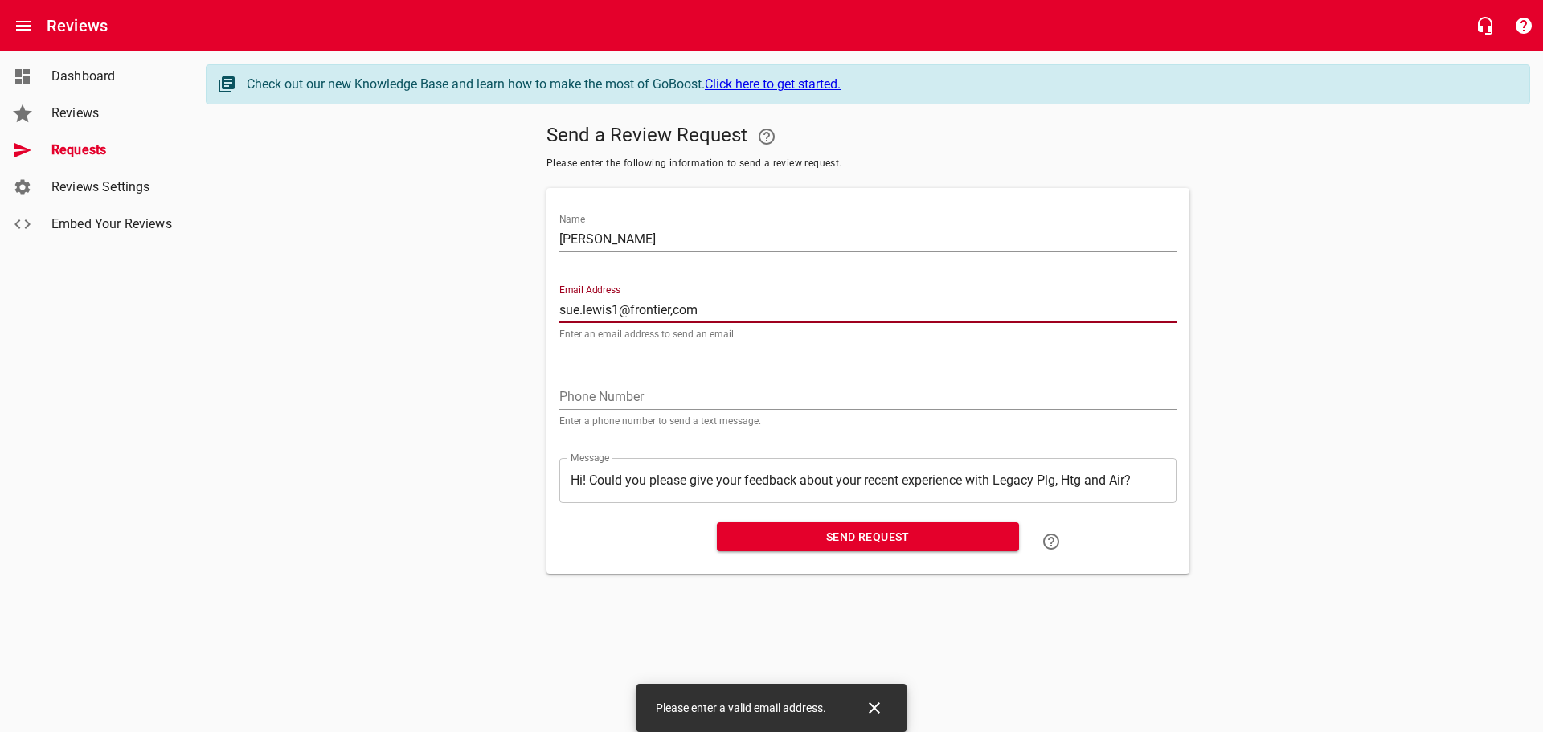
click at [676, 315] on input "sue.lewis1@frontier,com" at bounding box center [867, 310] width 617 height 26
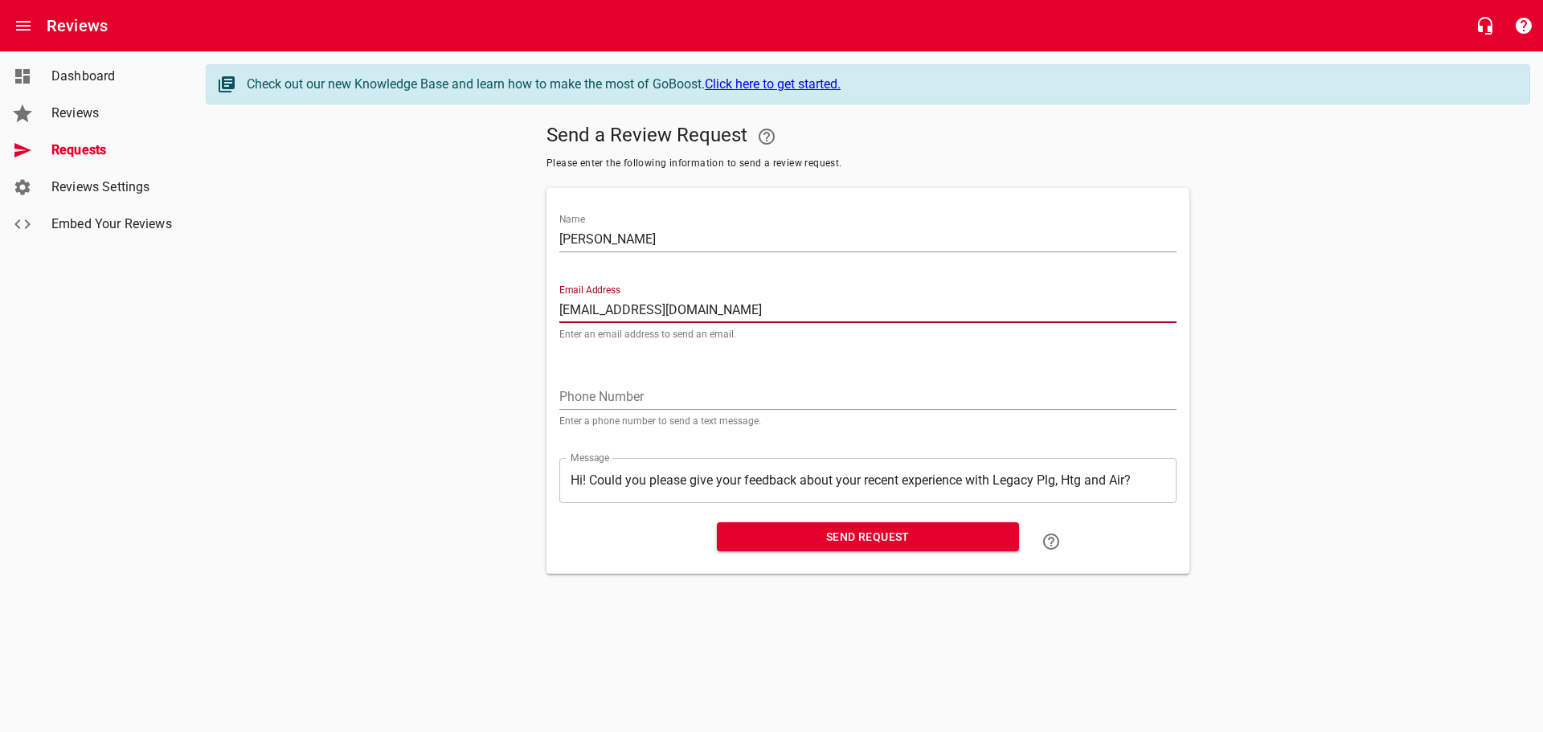
click at [780, 541] on span "Send Request" at bounding box center [868, 537] width 276 height 20
